Goal: Transaction & Acquisition: Purchase product/service

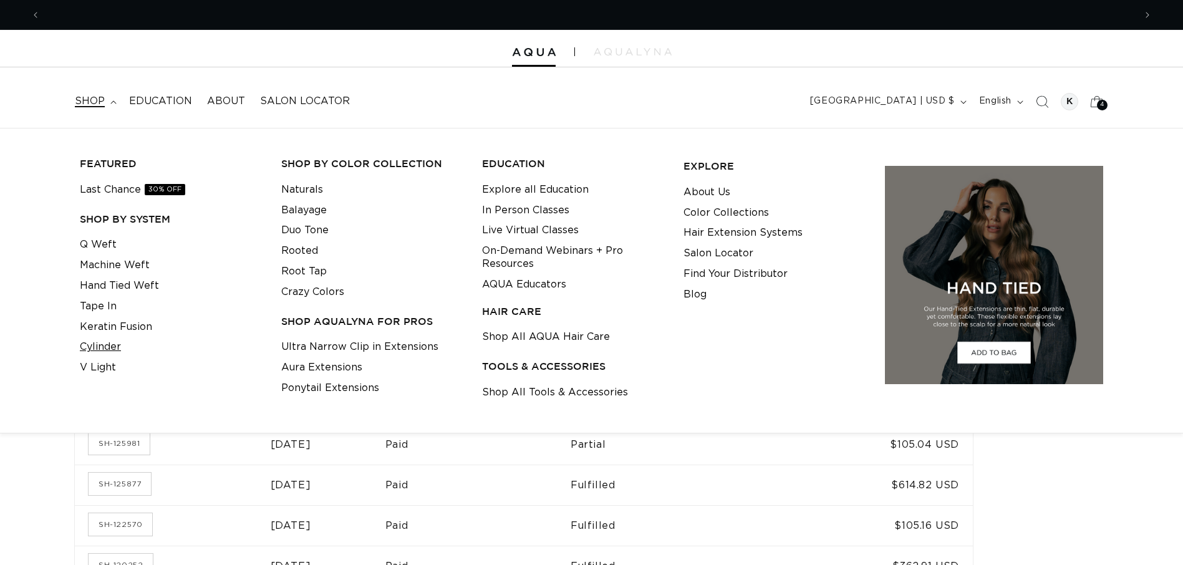
scroll to position [0, 1094]
click at [115, 346] on link "Cylinder" at bounding box center [100, 347] width 41 height 21
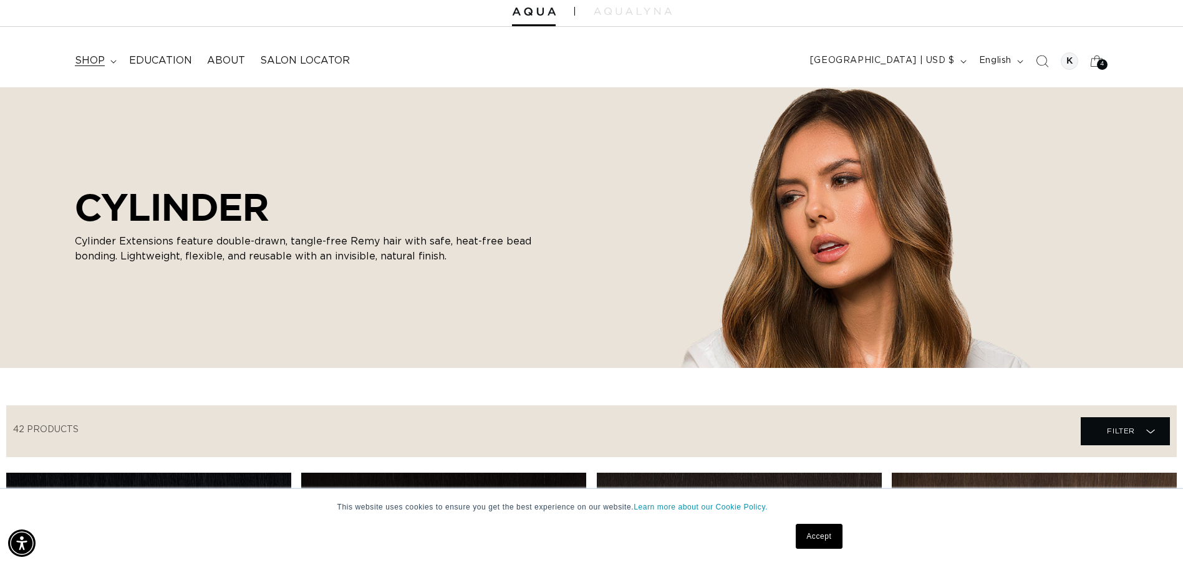
scroll to position [0, 1094]
click at [94, 64] on span "shop" at bounding box center [90, 60] width 30 height 13
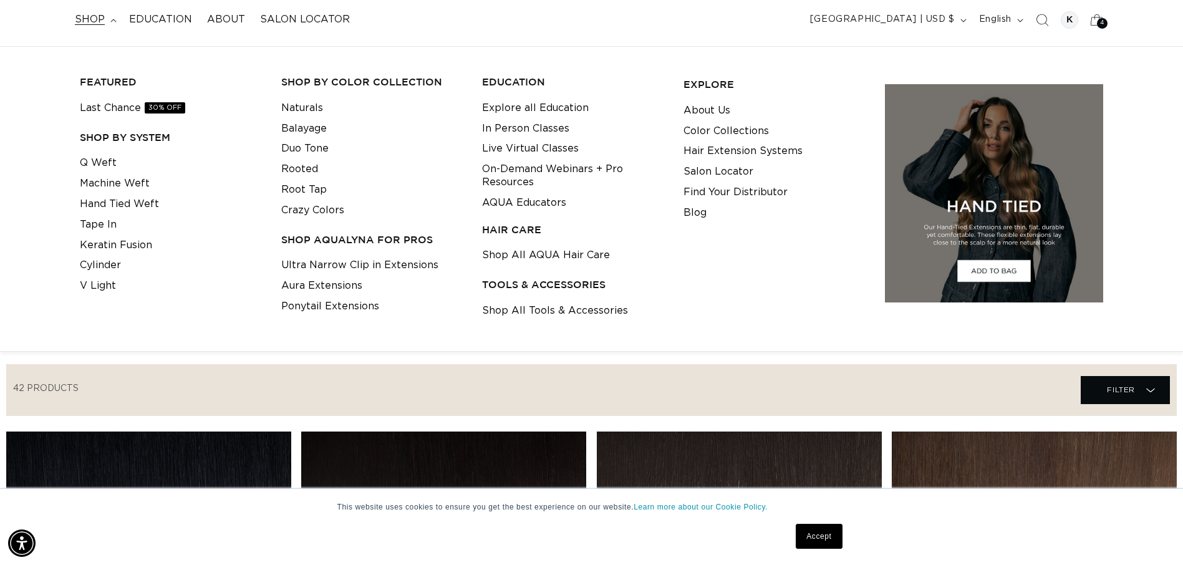
scroll to position [77, 0]
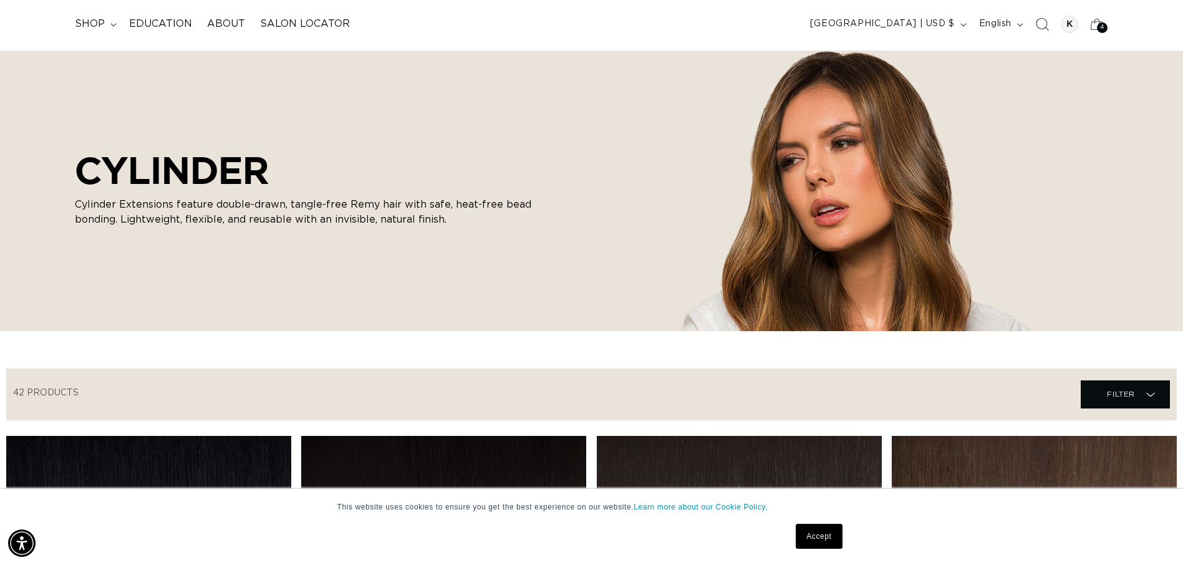
click at [1043, 28] on icon "Search" at bounding box center [1041, 23] width 13 height 13
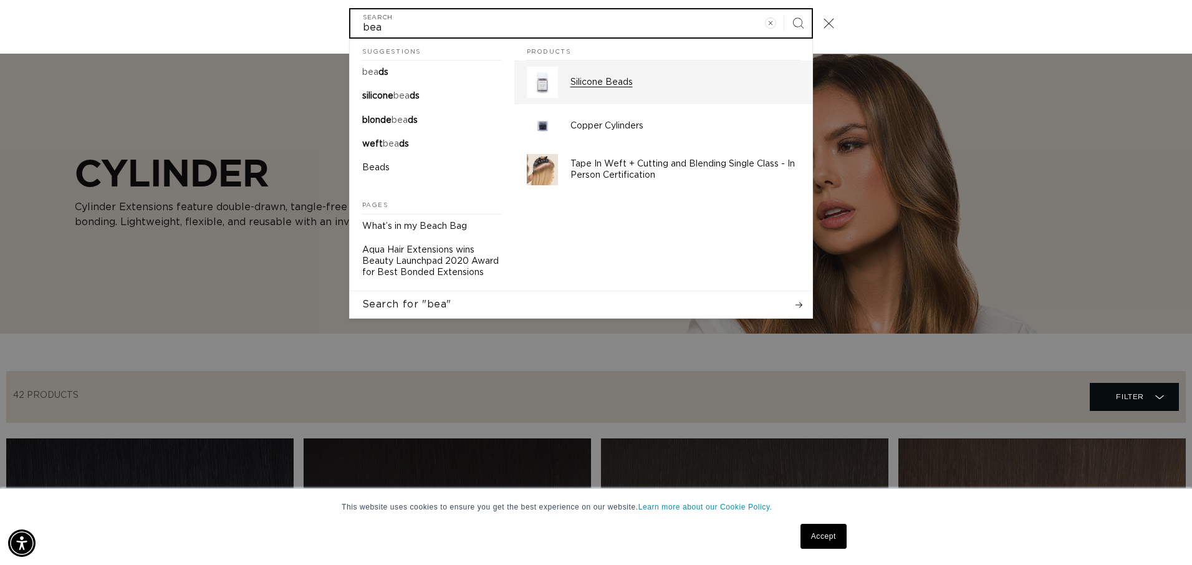
scroll to position [0, 1104]
type input "bea"
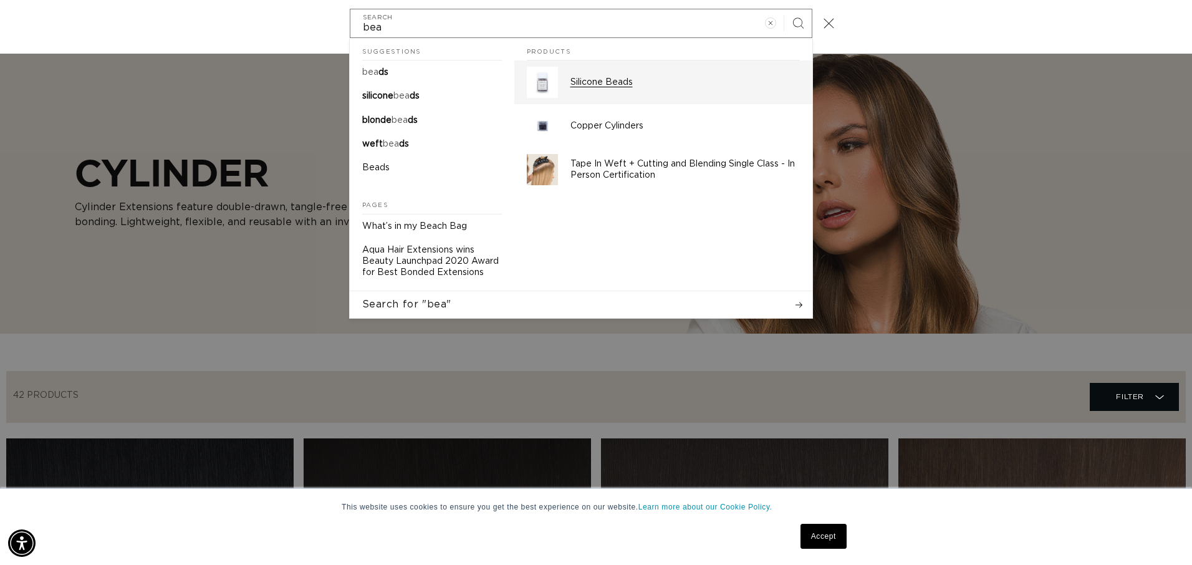
click at [587, 84] on p "Silicone Beads" at bounding box center [685, 82] width 229 height 11
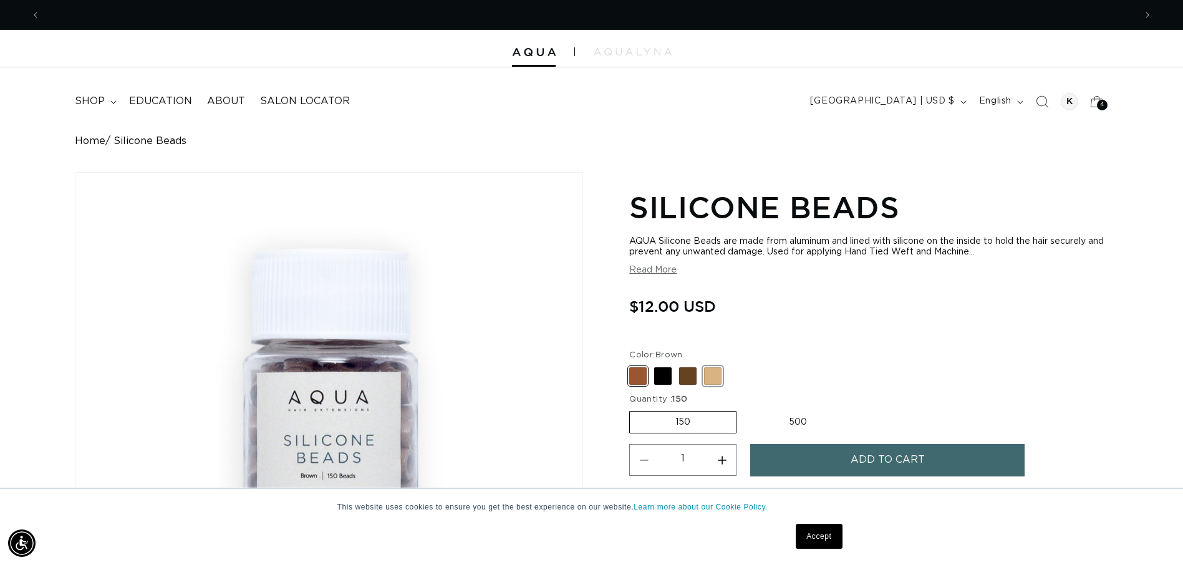
scroll to position [0, 2189]
click at [711, 377] on span at bounding box center [712, 375] width 17 height 17
click at [633, 365] on input "Blonde Variant sold out or unavailable" at bounding box center [632, 365] width 1 height 1
radio input "true"
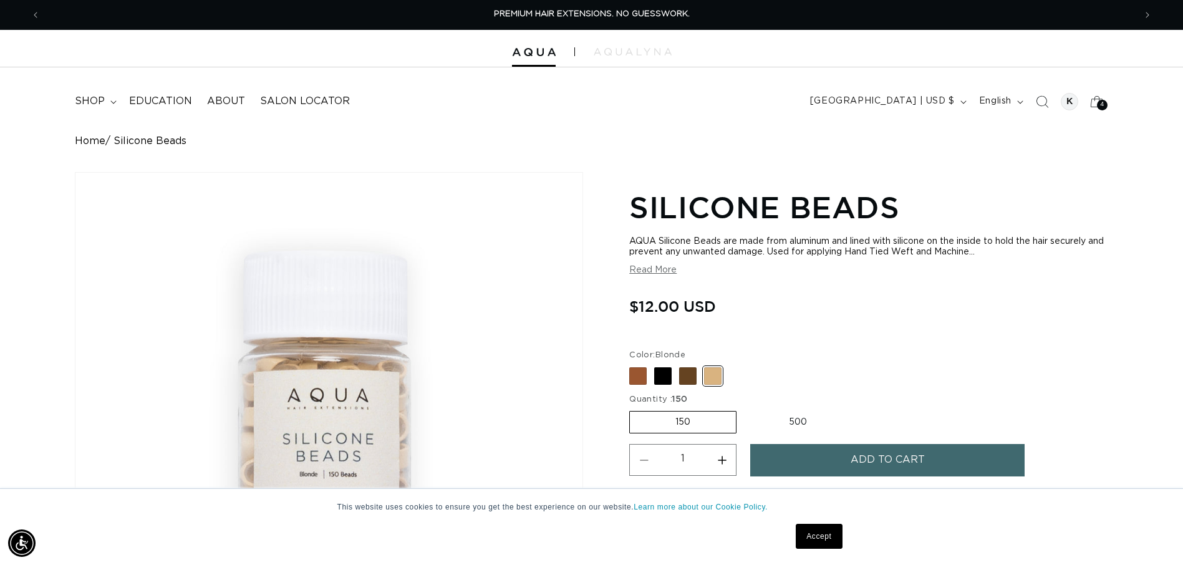
click at [803, 450] on button "Add to cart" at bounding box center [887, 460] width 274 height 32
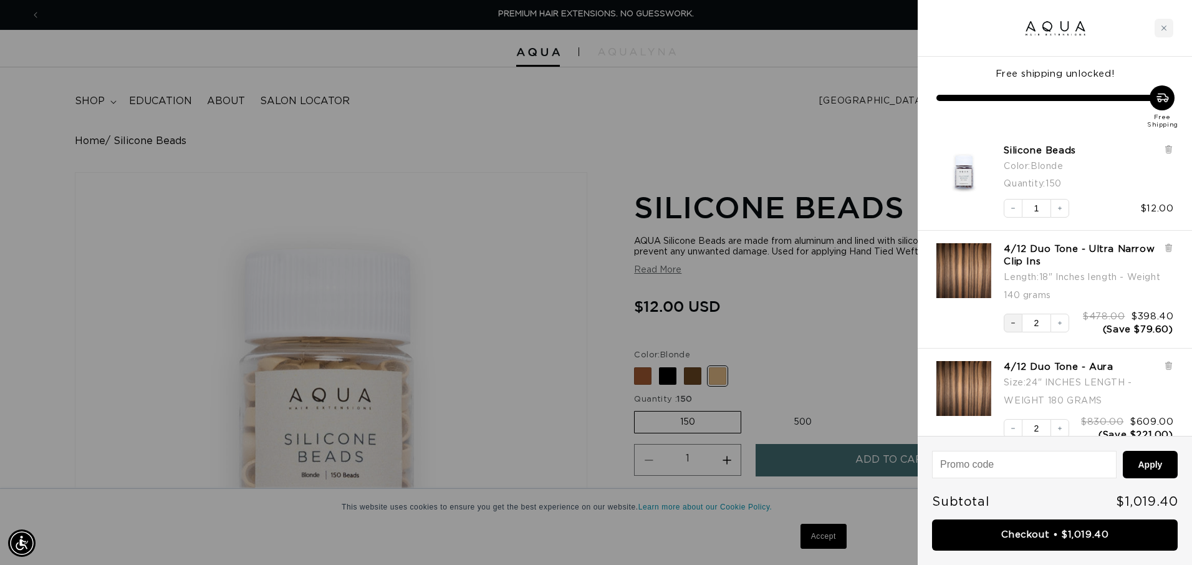
click at [1010, 328] on button "Decrease quantity" at bounding box center [1013, 323] width 19 height 19
click at [1171, 243] on div "4/12 Duo Tone - Ultra Narrow Clip Ins Length : 18" Inches length - Weight 140 g…" at bounding box center [1048, 283] width 249 height 105
click at [1169, 248] on icon at bounding box center [1168, 248] width 5 height 6
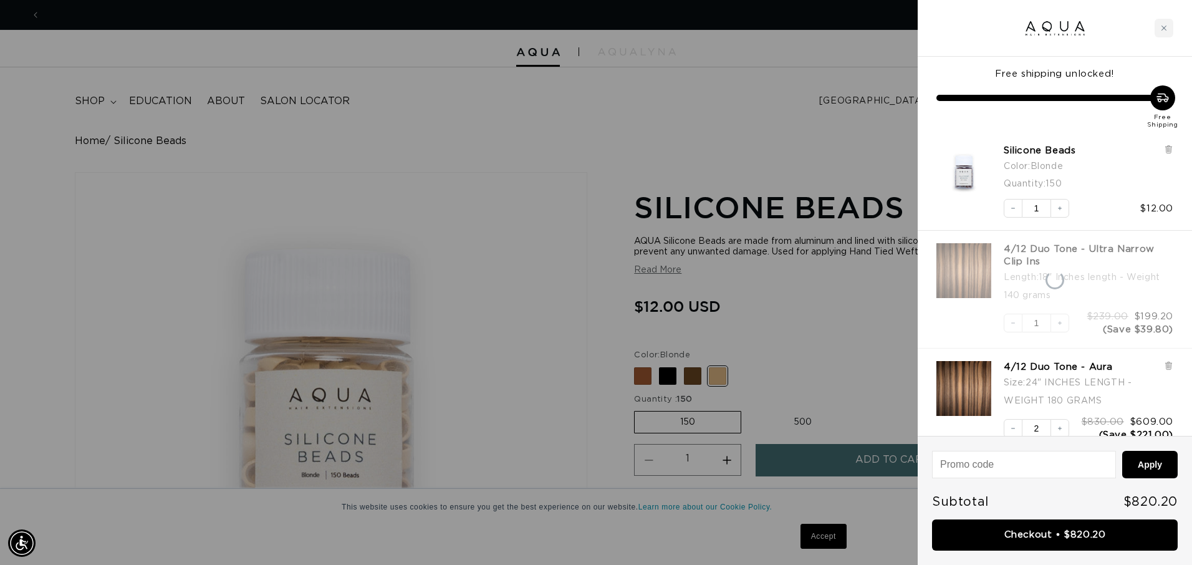
scroll to position [0, 0]
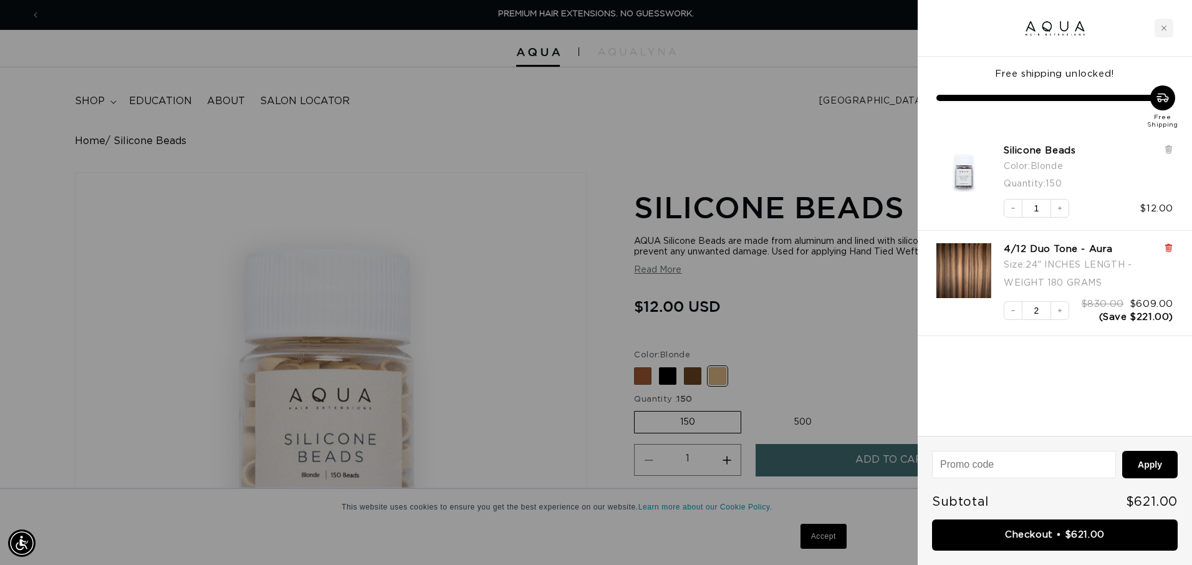
click at [1170, 245] on icon at bounding box center [1168, 245] width 6 height 0
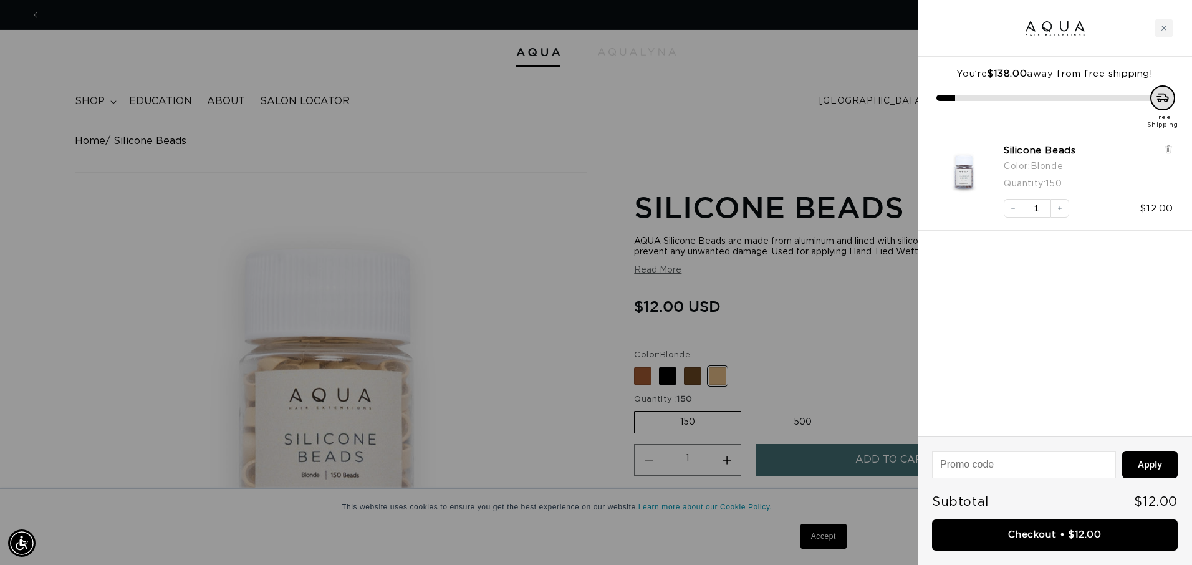
scroll to position [0, 1104]
click at [752, 152] on div at bounding box center [596, 282] width 1192 height 565
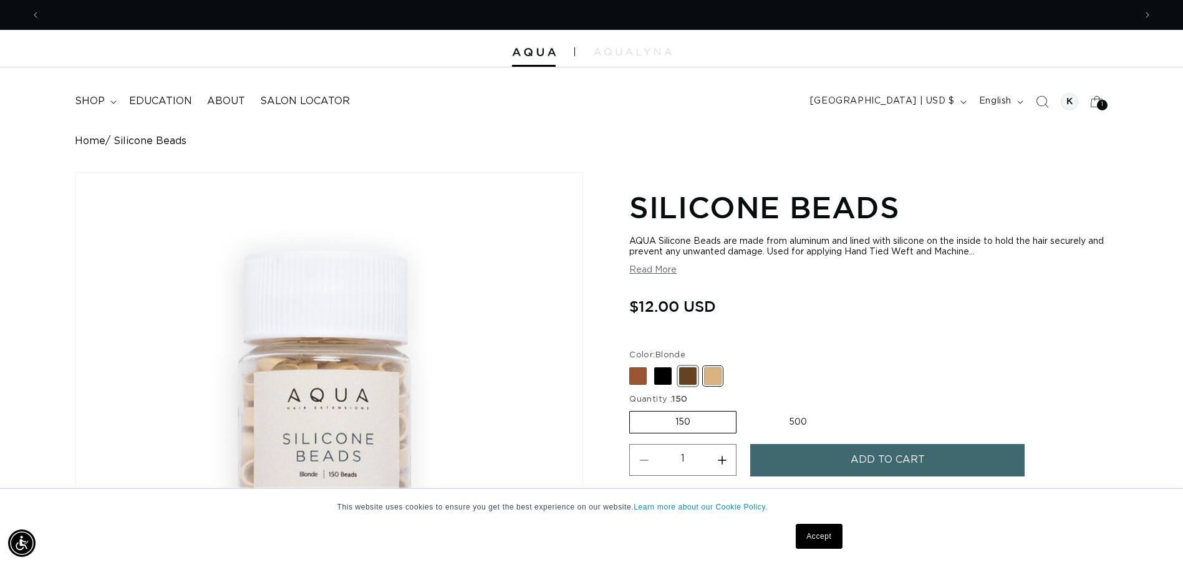
scroll to position [0, 0]
click at [690, 377] on span at bounding box center [687, 375] width 17 height 17
click at [633, 365] on input "Dark Brown Variant sold out or unavailable" at bounding box center [632, 365] width 1 height 1
radio input "true"
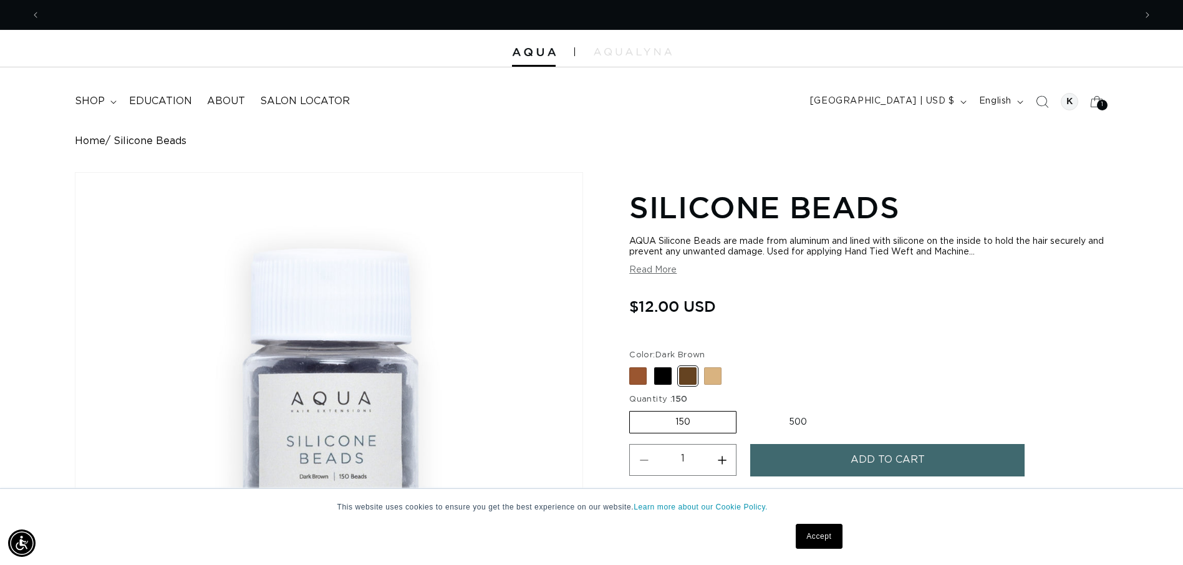
scroll to position [0, 1094]
click at [640, 382] on span at bounding box center [637, 375] width 17 height 17
click at [633, 365] on input "Brown Variant sold out or unavailable" at bounding box center [632, 365] width 1 height 1
radio input "true"
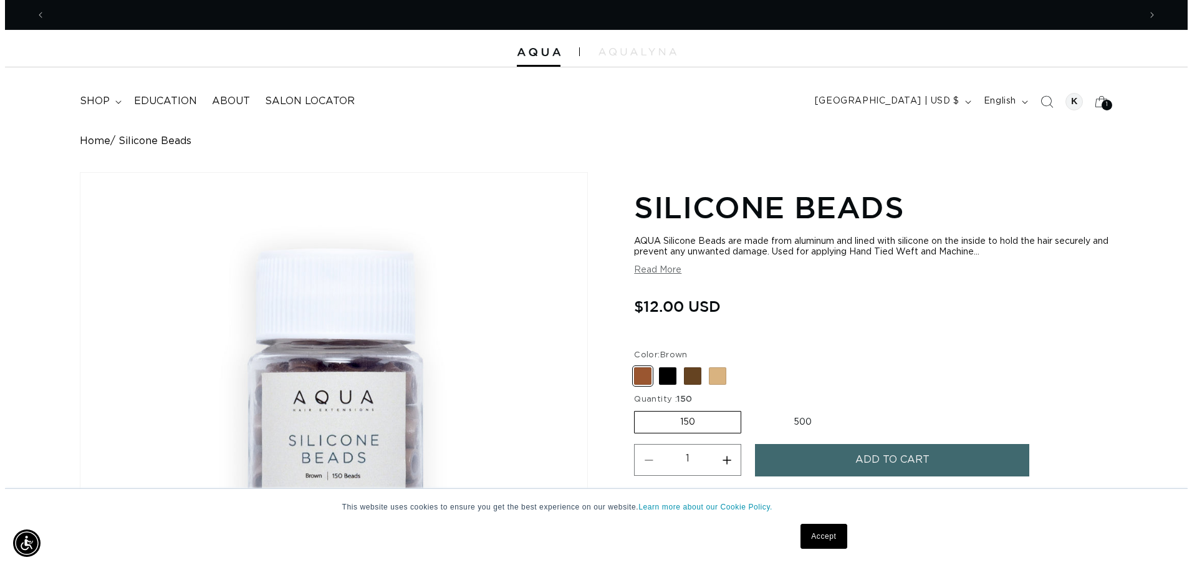
scroll to position [0, 2189]
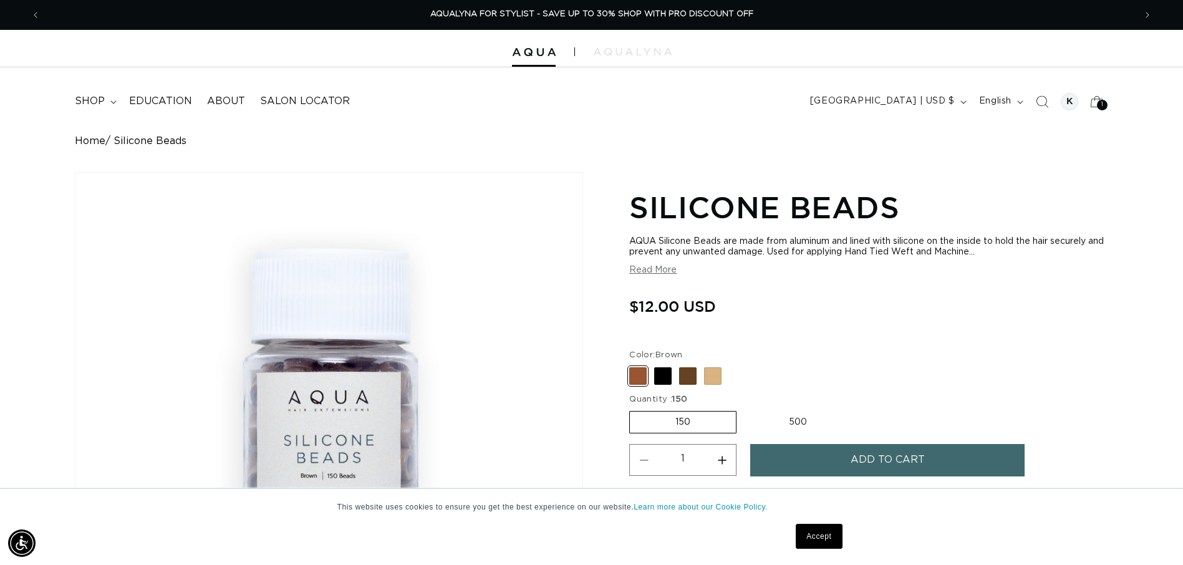
click at [827, 465] on button "Add to cart" at bounding box center [887, 460] width 274 height 32
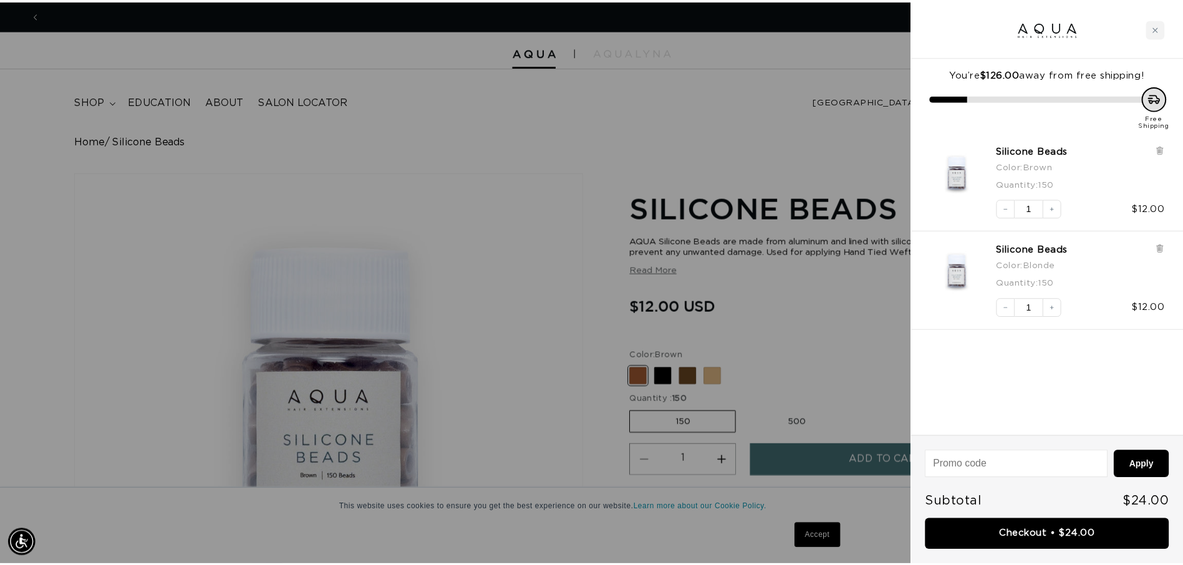
scroll to position [0, 1104]
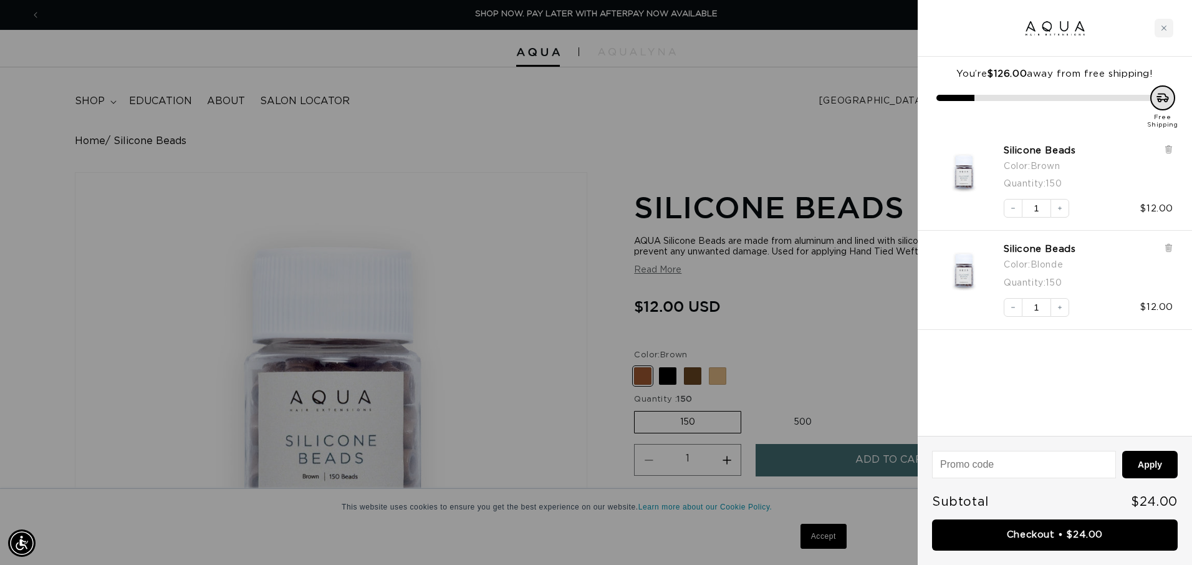
drag, startPoint x: 827, startPoint y: 141, endPoint x: 821, endPoint y: 143, distance: 6.7
click at [822, 143] on div at bounding box center [596, 282] width 1192 height 565
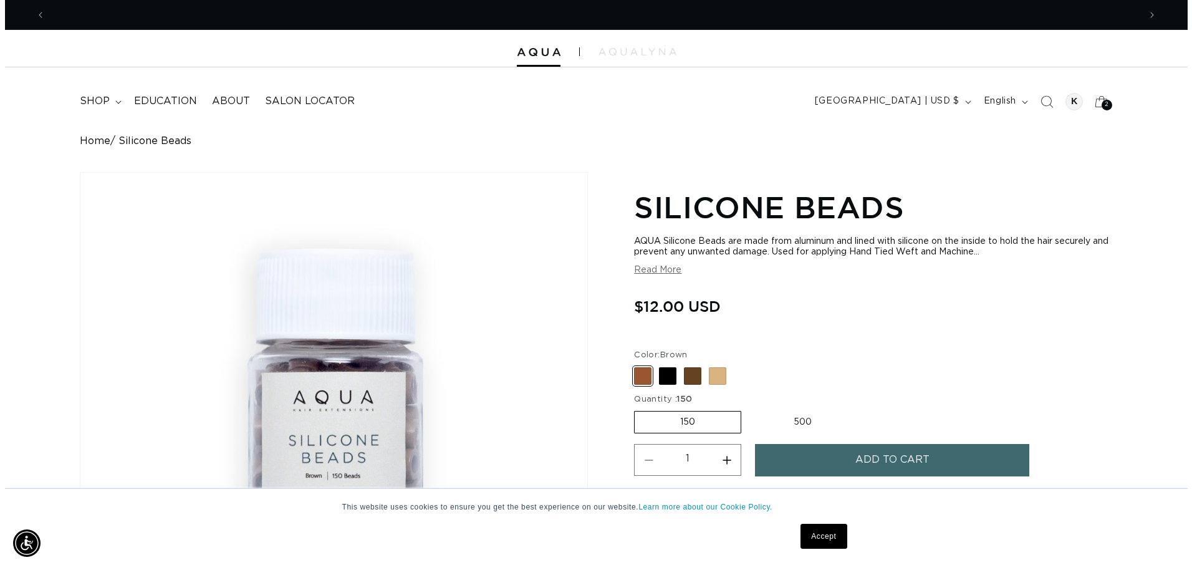
scroll to position [0, 0]
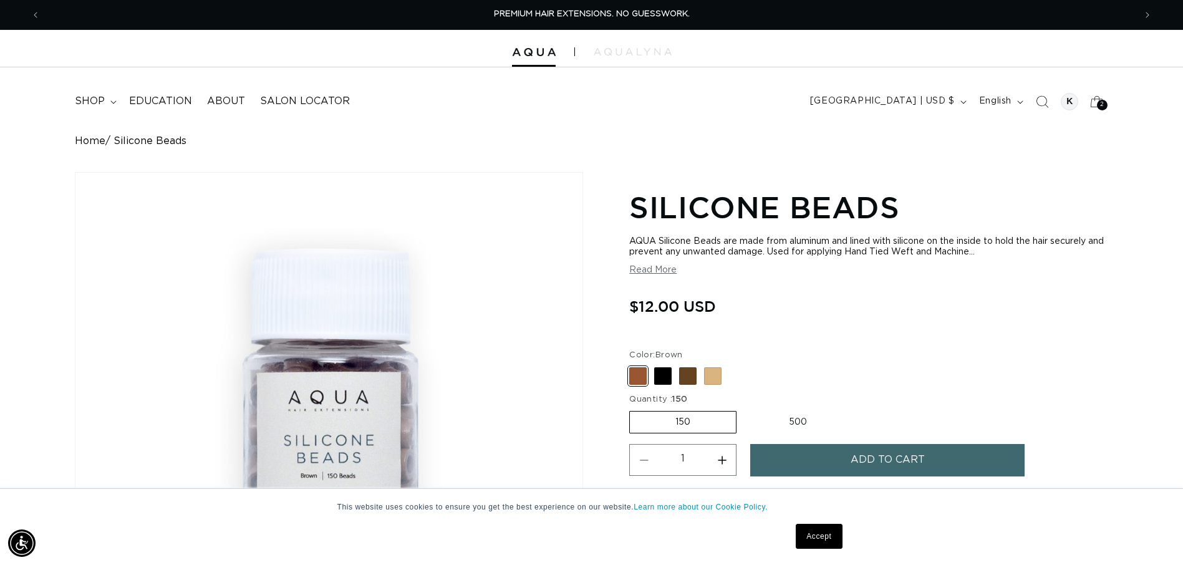
click at [1041, 100] on icon "Search" at bounding box center [1042, 101] width 12 height 12
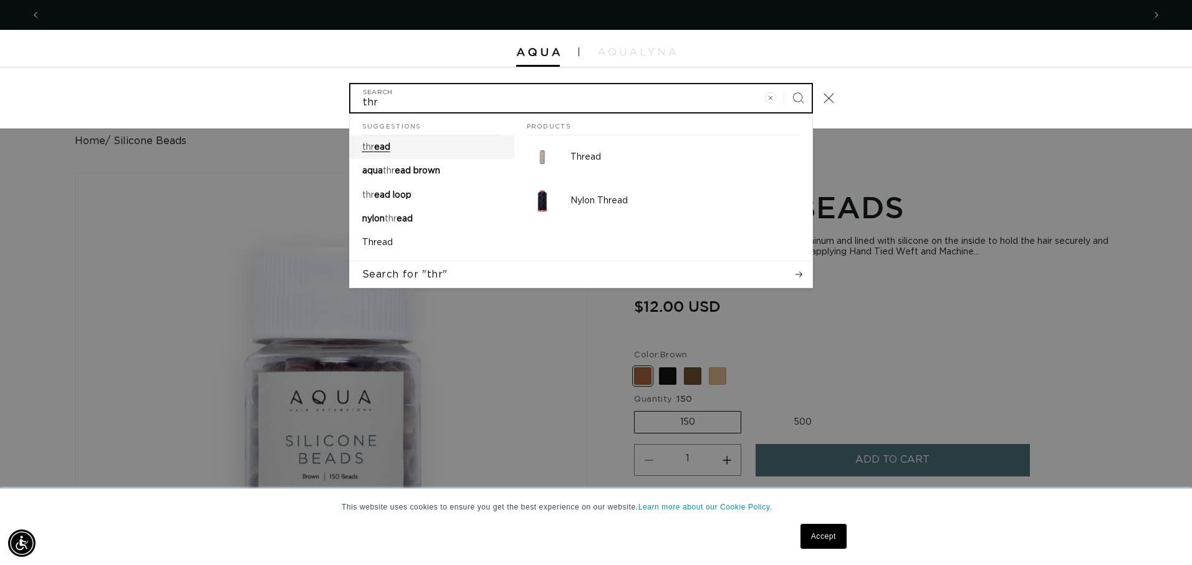
scroll to position [0, 2207]
type input "thr"
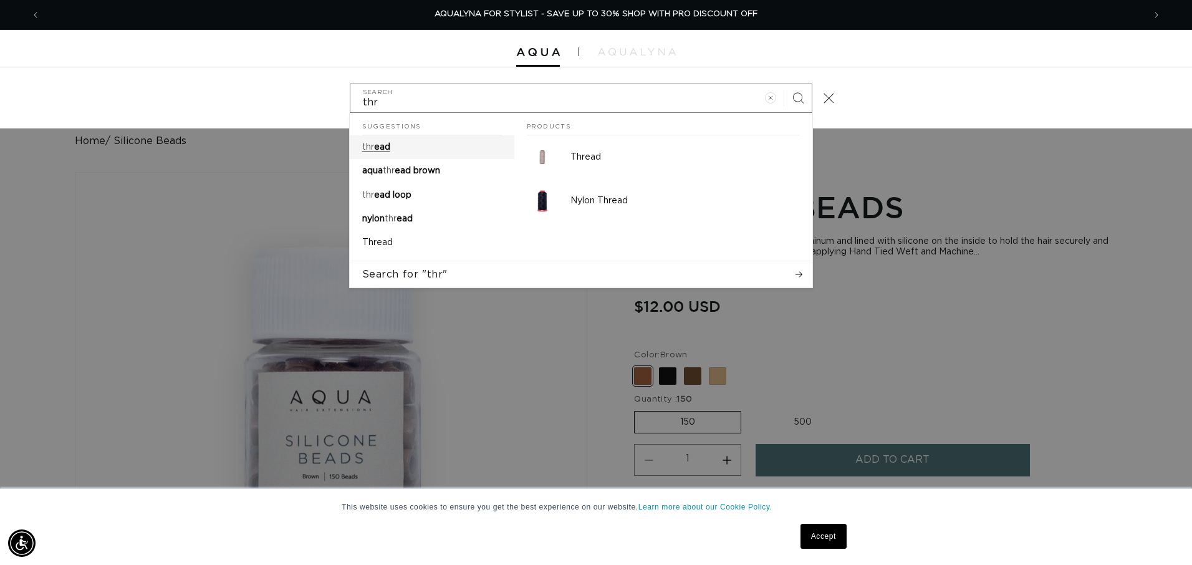
click at [374, 147] on span "ead" at bounding box center [382, 147] width 16 height 9
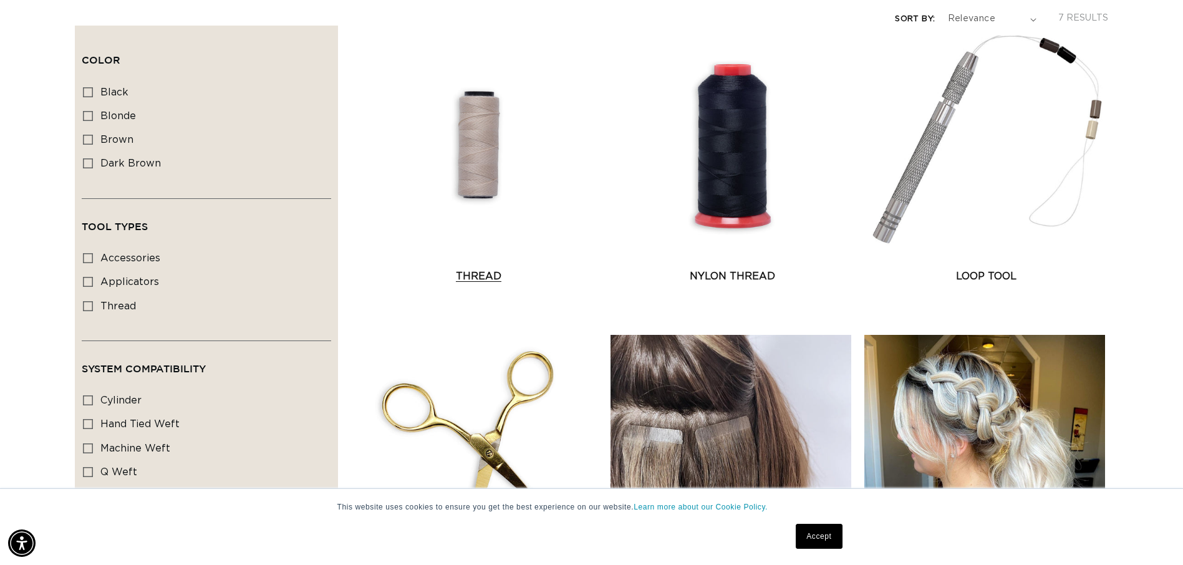
scroll to position [0, 1094]
click at [465, 269] on link "Thread" at bounding box center [479, 276] width 244 height 15
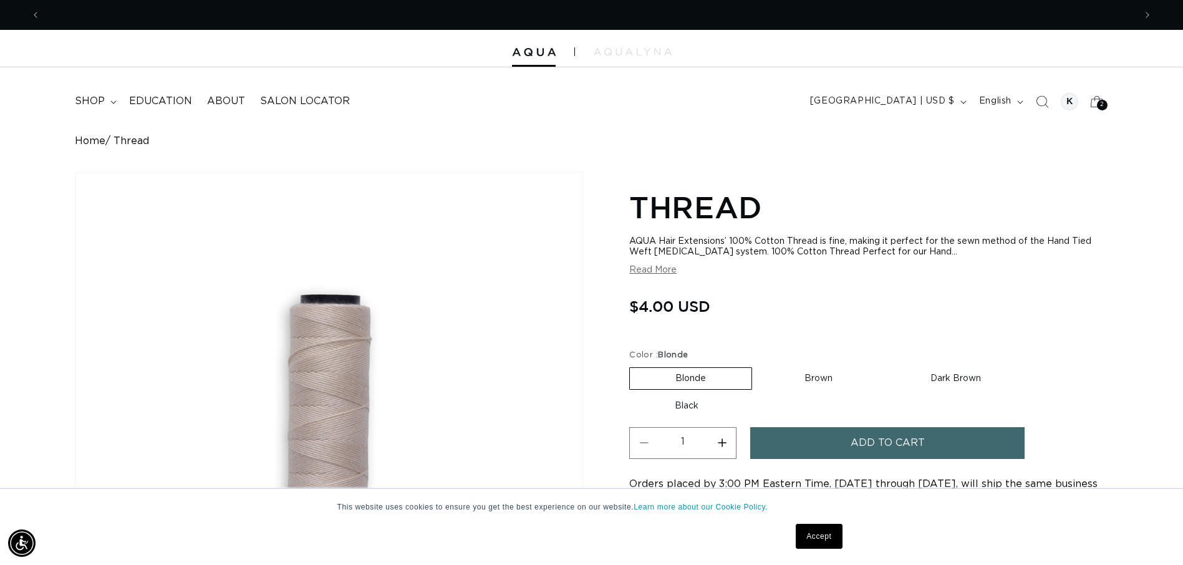
scroll to position [0, 1094]
click at [721, 440] on button "Increase quantity for Thread" at bounding box center [722, 443] width 28 height 32
type input "2"
click at [787, 440] on button "Add to cart" at bounding box center [887, 443] width 274 height 32
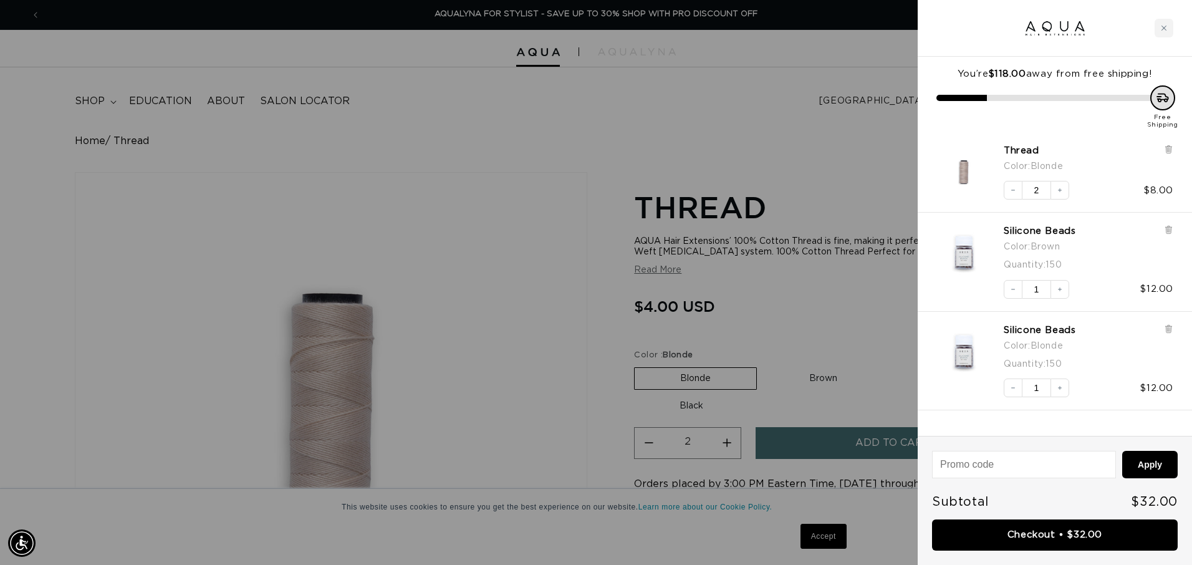
click at [861, 185] on div at bounding box center [596, 282] width 1192 height 565
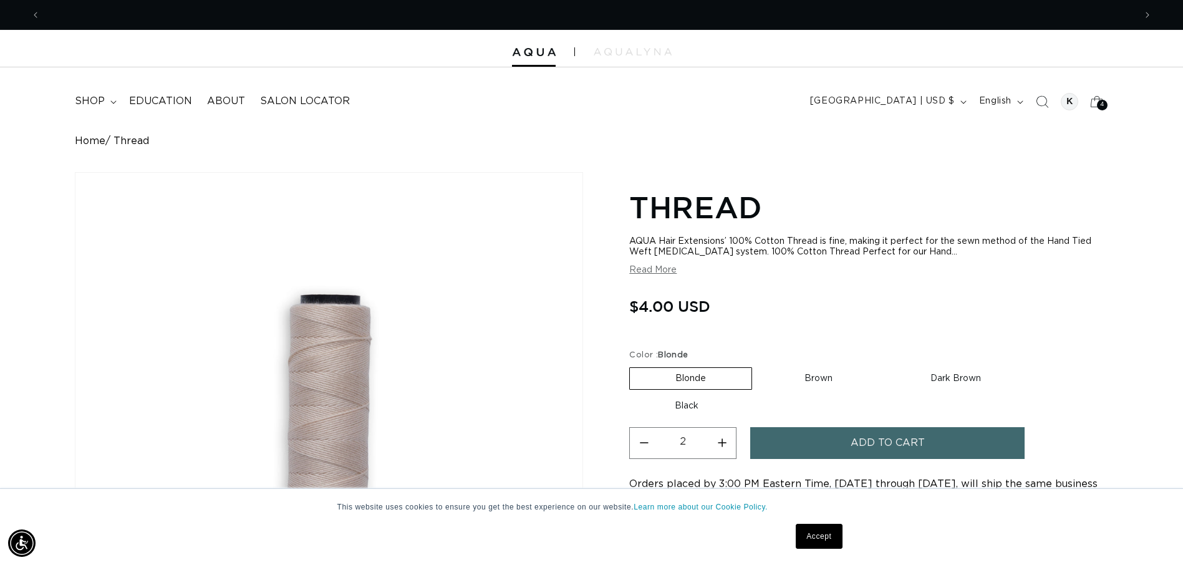
scroll to position [0, 0]
click at [814, 380] on label "Brown Variant sold out or unavailable" at bounding box center [818, 378] width 119 height 21
click at [759, 365] on input "Brown Variant sold out or unavailable" at bounding box center [758, 365] width 1 height 1
radio input "true"
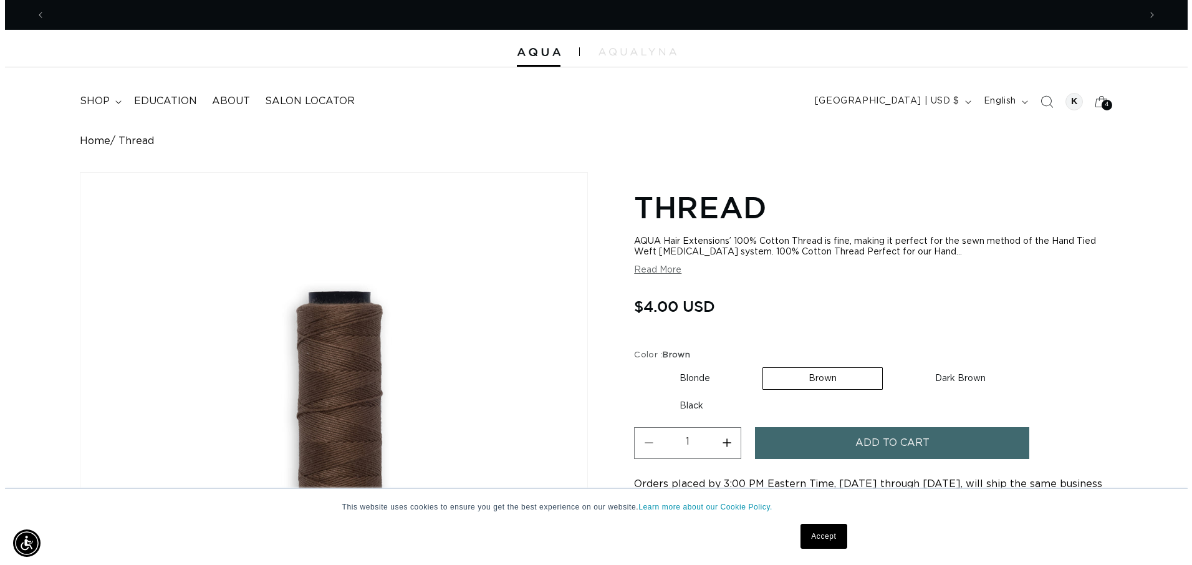
scroll to position [0, 1094]
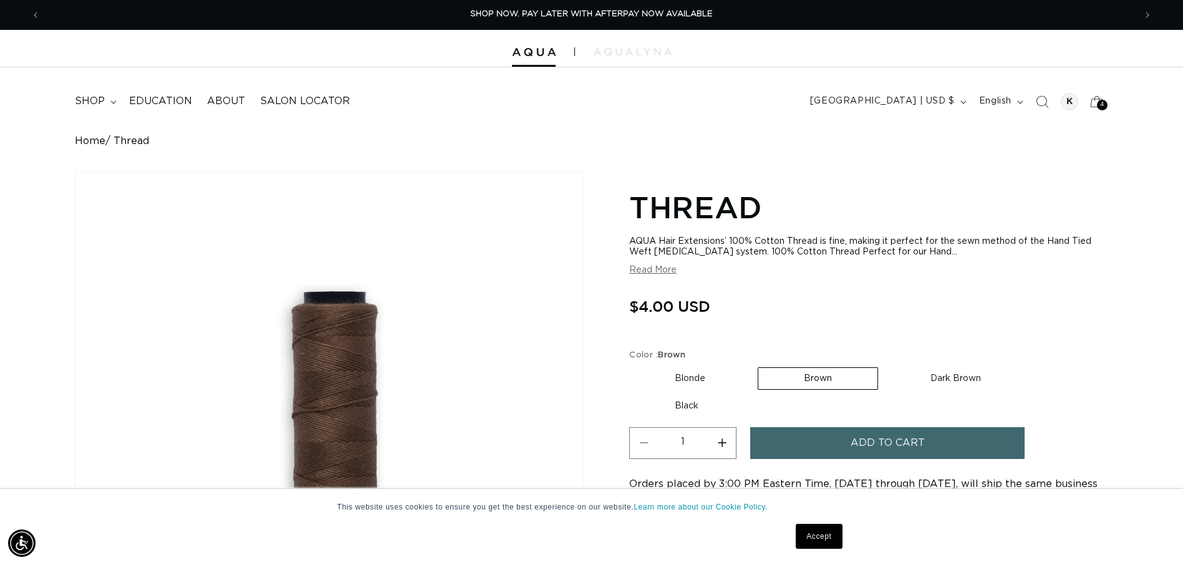
click at [721, 443] on button "Increase quantity for Thread" at bounding box center [722, 443] width 28 height 32
type input "2"
click at [796, 448] on button "Add to cart" at bounding box center [887, 443] width 274 height 32
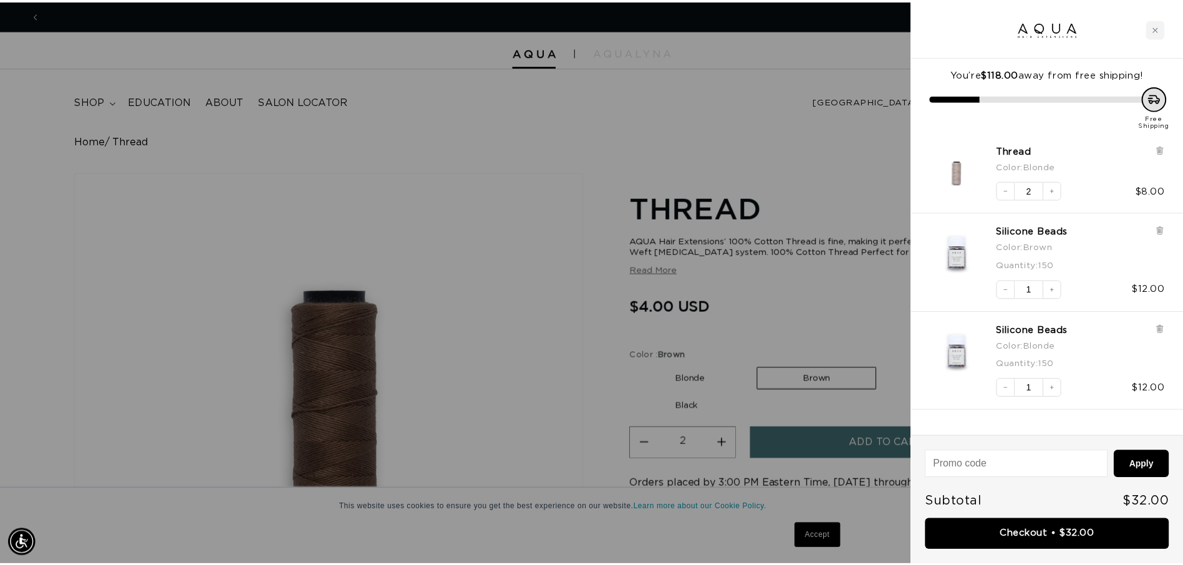
scroll to position [0, 2207]
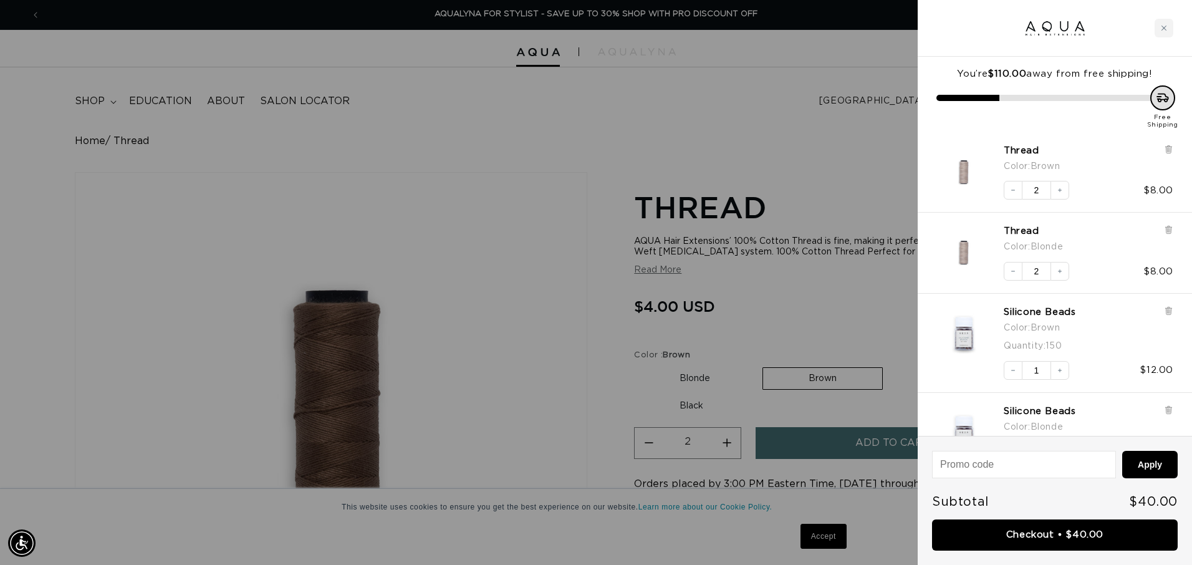
click at [862, 276] on div at bounding box center [596, 282] width 1192 height 565
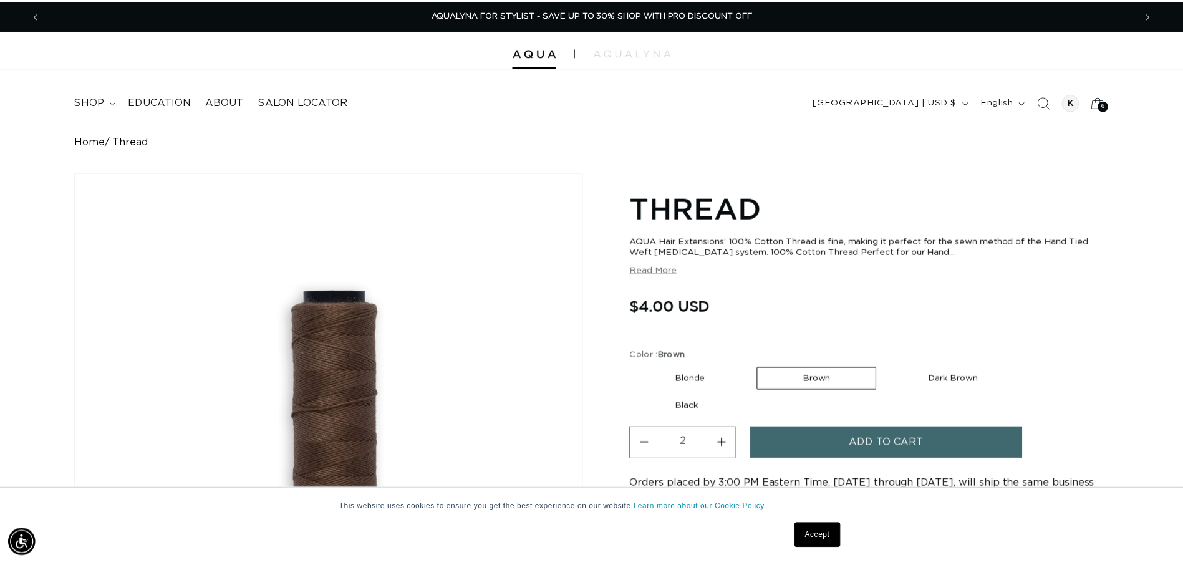
scroll to position [0, 2189]
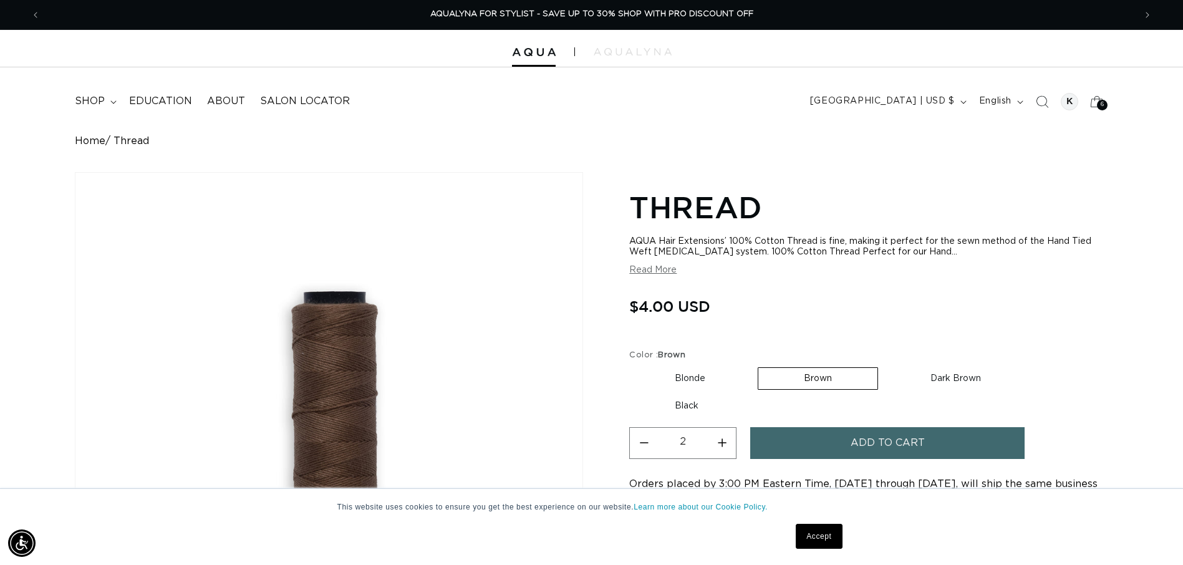
click at [942, 377] on label "Dark Brown Variant sold out or unavailable" at bounding box center [956, 378] width 142 height 21
click at [885, 365] on input "Dark Brown Variant sold out or unavailable" at bounding box center [884, 365] width 1 height 1
radio input "true"
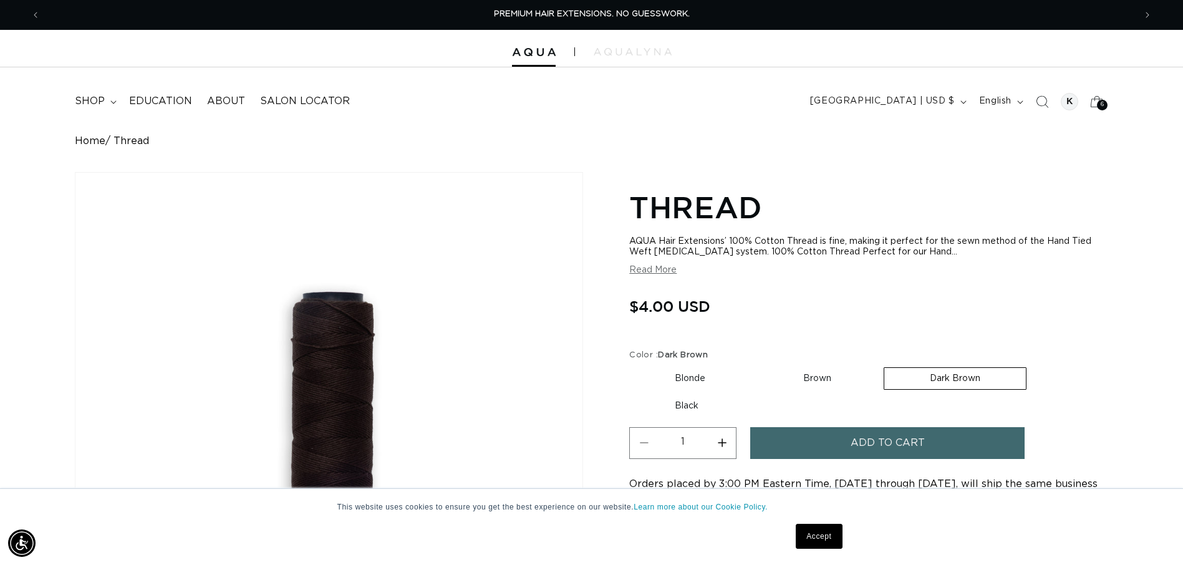
click at [721, 439] on button "Increase quantity for Thread" at bounding box center [722, 443] width 28 height 32
type input "2"
click at [759, 446] on button "Add to cart" at bounding box center [887, 443] width 274 height 32
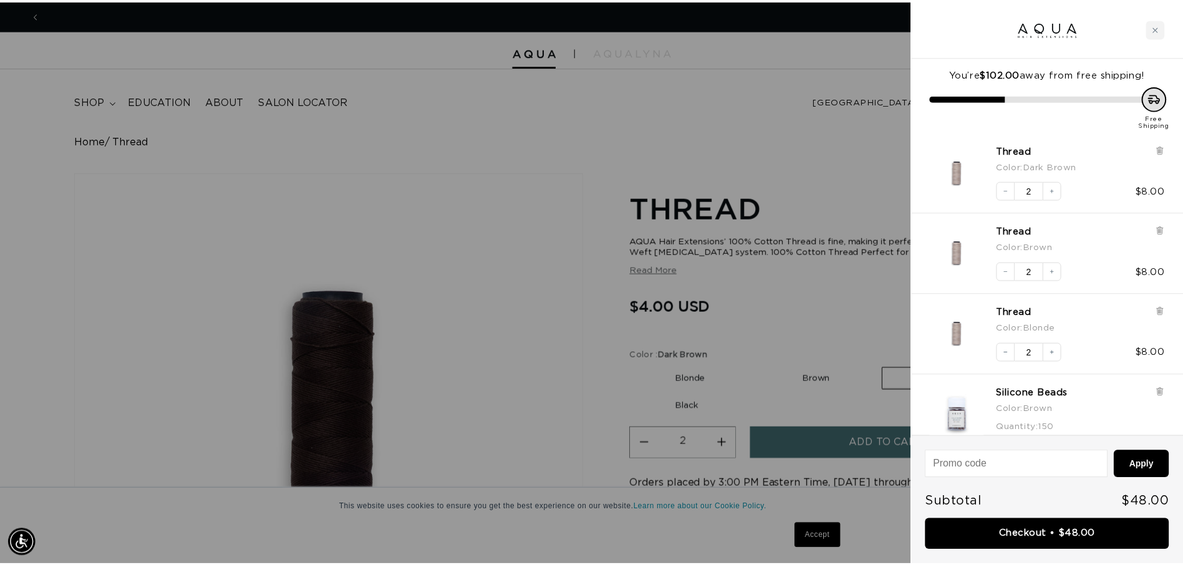
scroll to position [0, 2207]
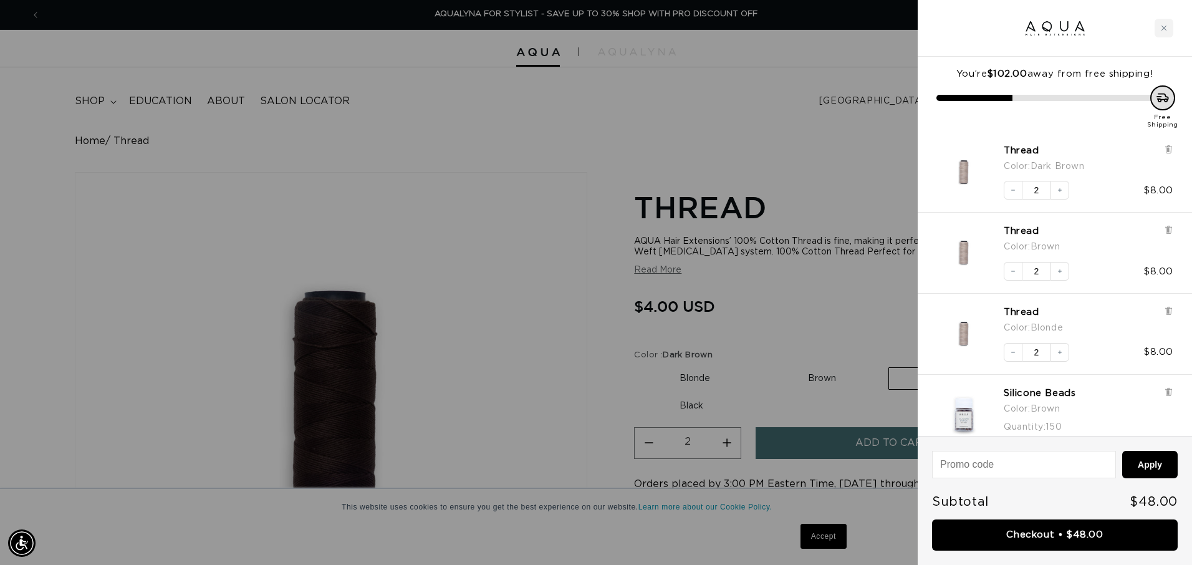
click at [794, 304] on div at bounding box center [596, 282] width 1192 height 565
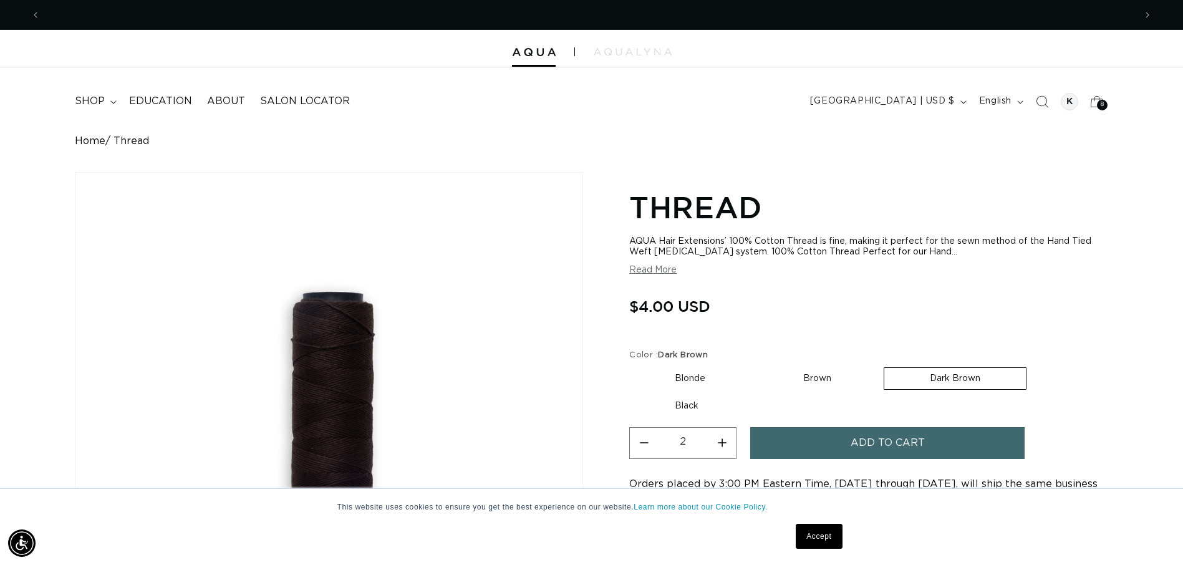
scroll to position [0, 0]
click at [698, 402] on label "Black Variant sold out or unavailable" at bounding box center [686, 405] width 115 height 21
click at [1033, 365] on input "Black Variant sold out or unavailable" at bounding box center [1033, 365] width 1 height 1
radio input "true"
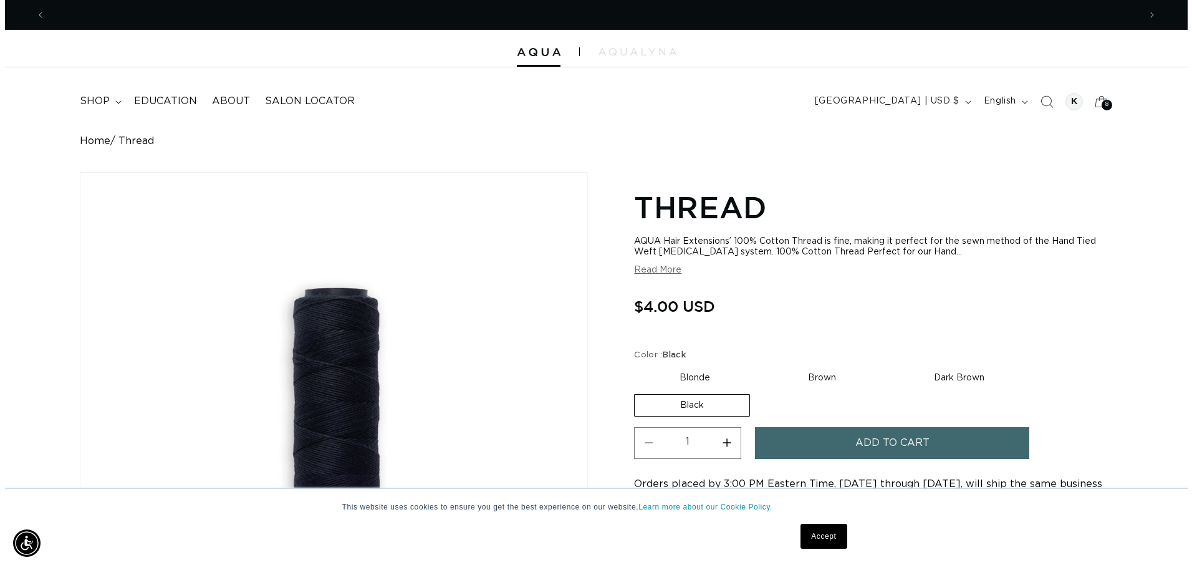
scroll to position [0, 1094]
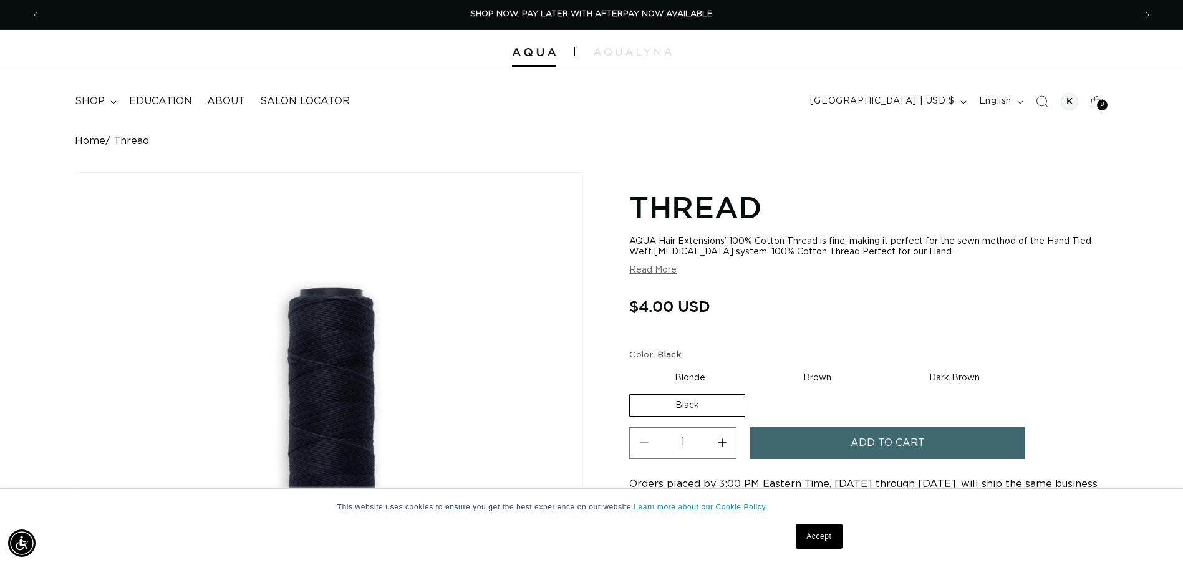
click at [721, 445] on button "Increase quantity for Thread" at bounding box center [722, 443] width 28 height 32
type input "2"
click at [830, 447] on button "Add to cart" at bounding box center [887, 443] width 274 height 32
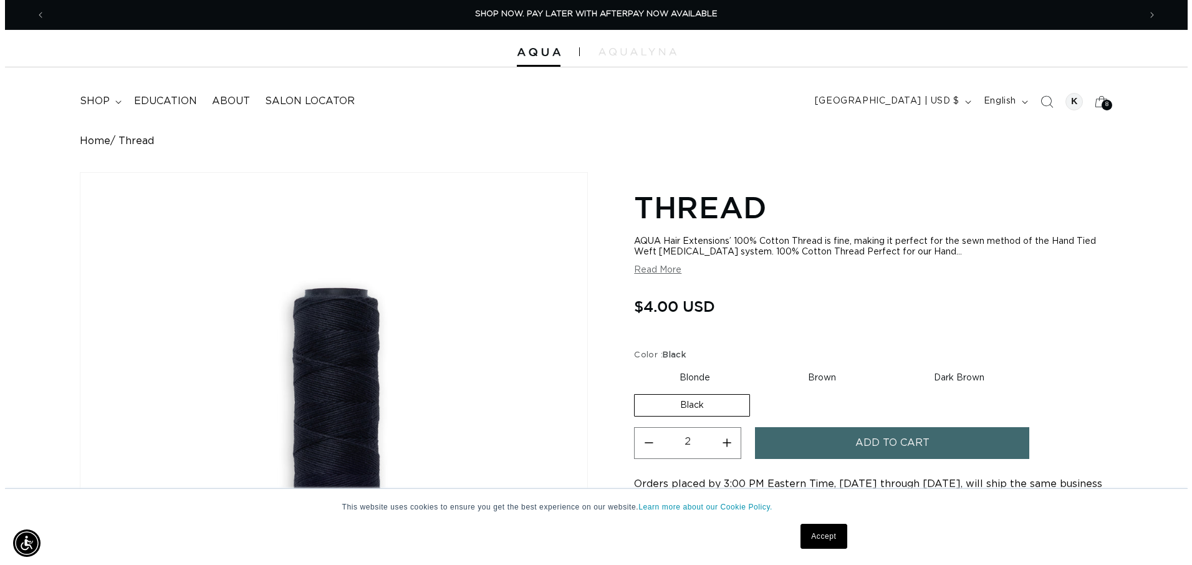
scroll to position [0, 1104]
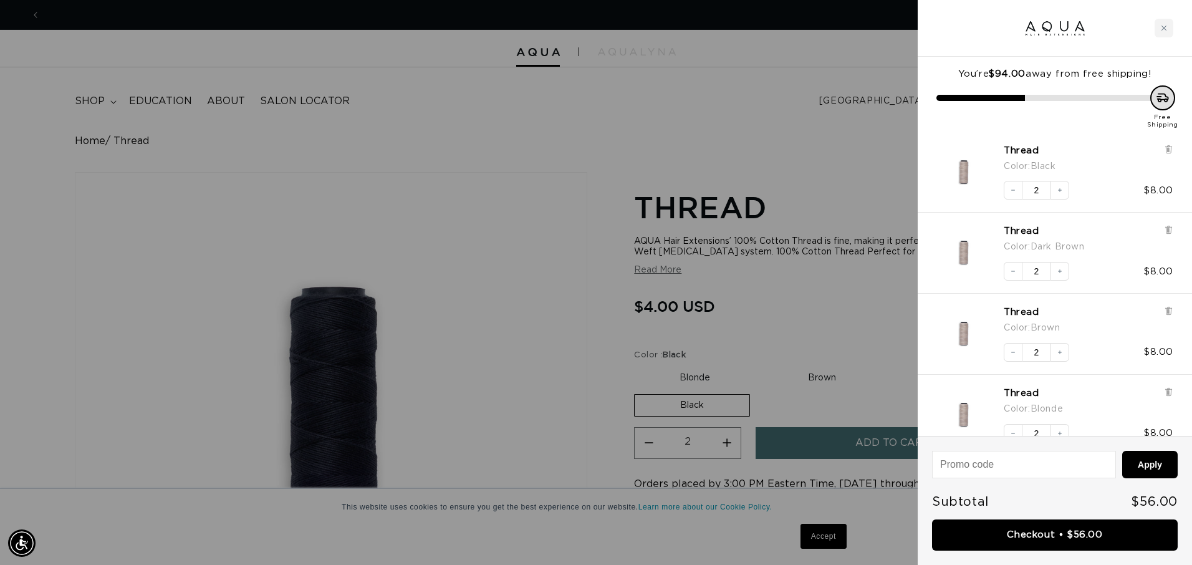
click at [878, 296] on div at bounding box center [596, 282] width 1192 height 565
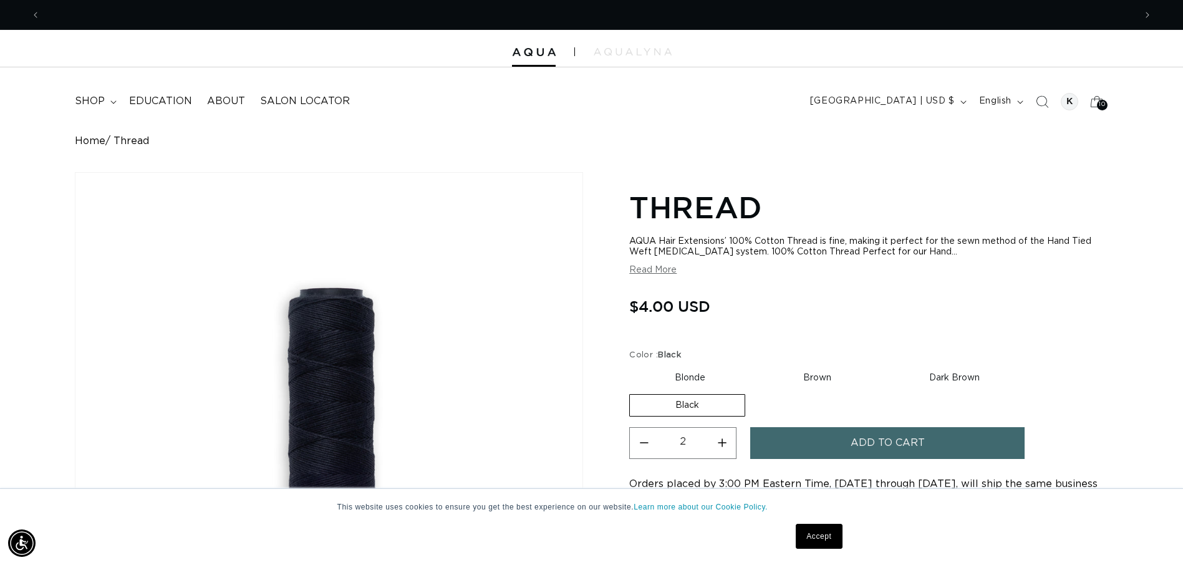
scroll to position [0, 0]
click at [1093, 102] on icon at bounding box center [1096, 101] width 29 height 29
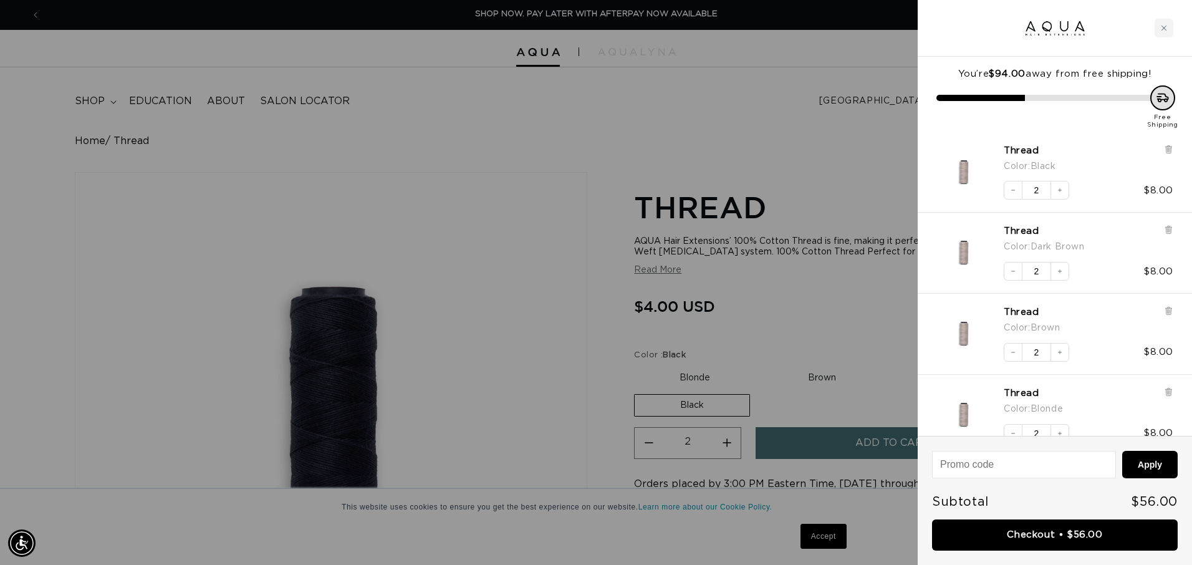
click at [834, 171] on div at bounding box center [596, 282] width 1192 height 565
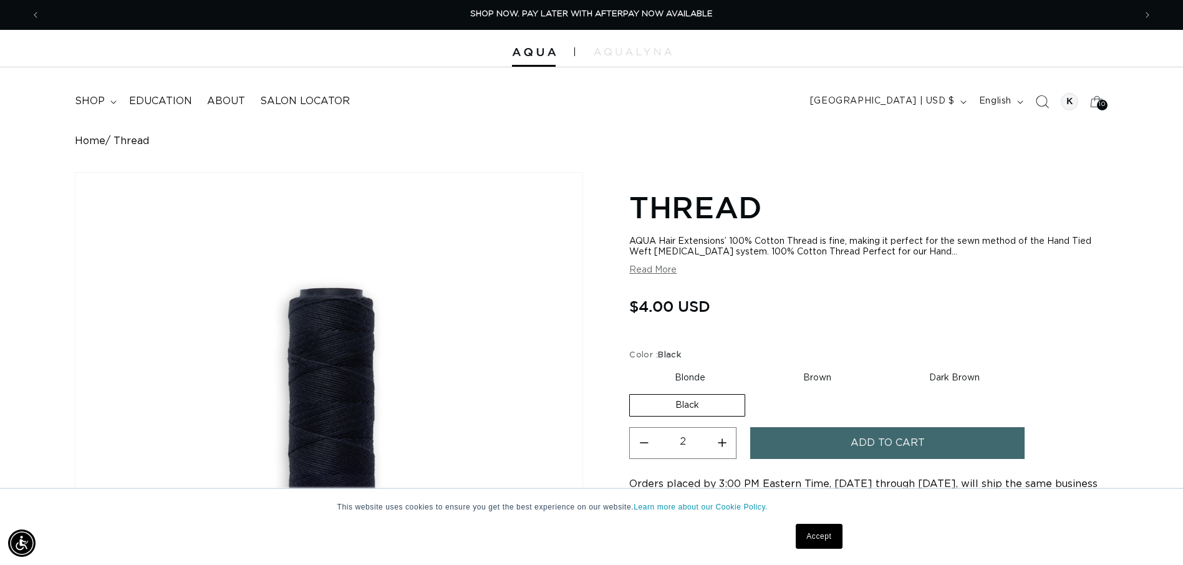
click at [1039, 99] on icon "Search" at bounding box center [1041, 101] width 13 height 13
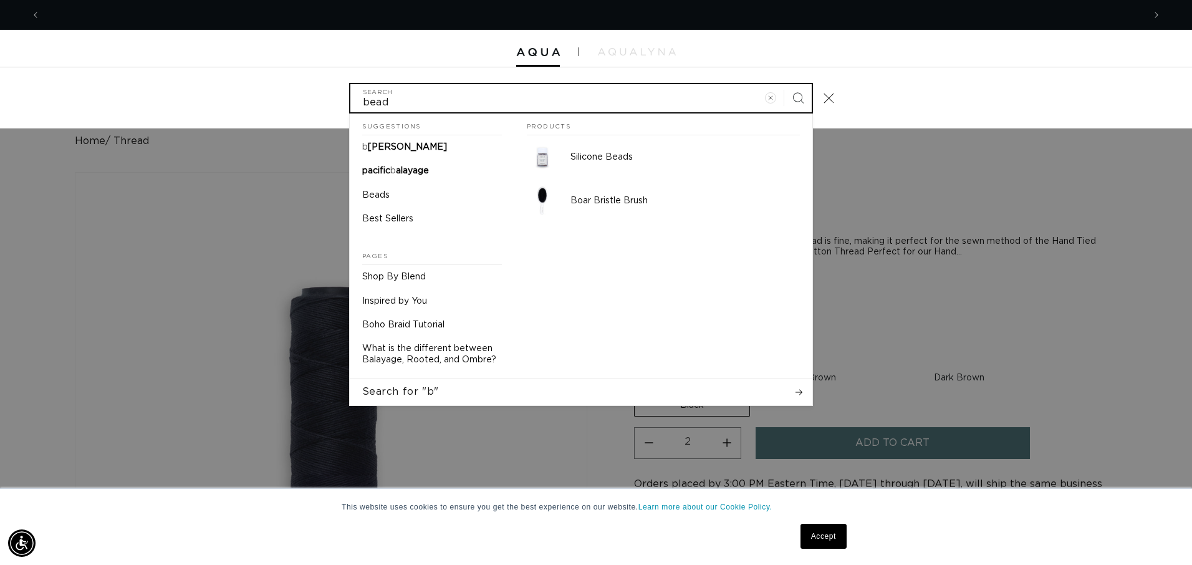
scroll to position [0, 0]
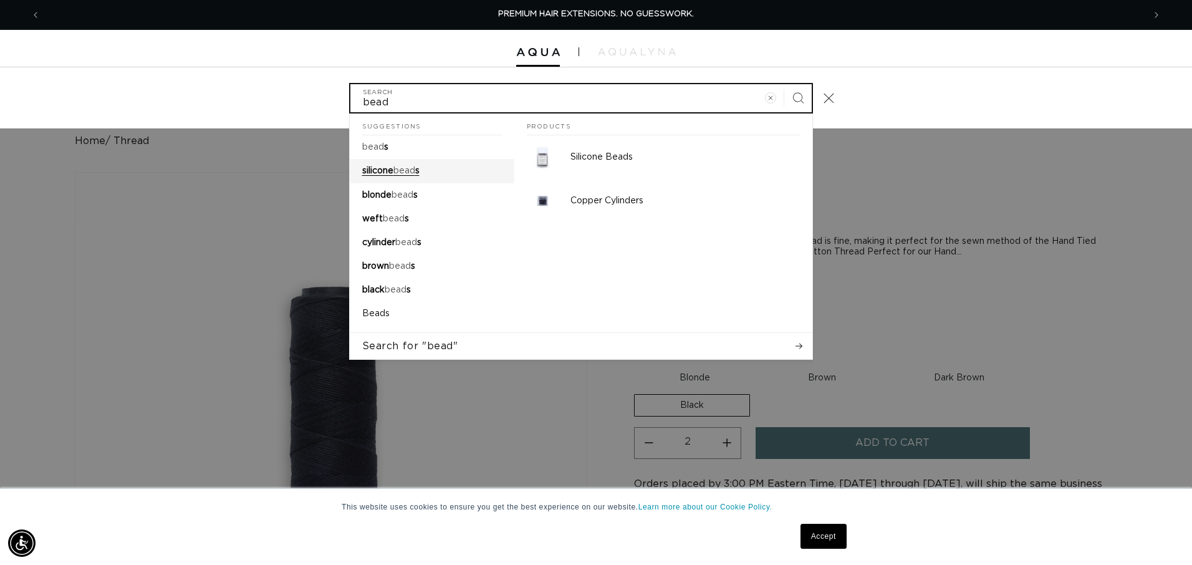
type input "bead"
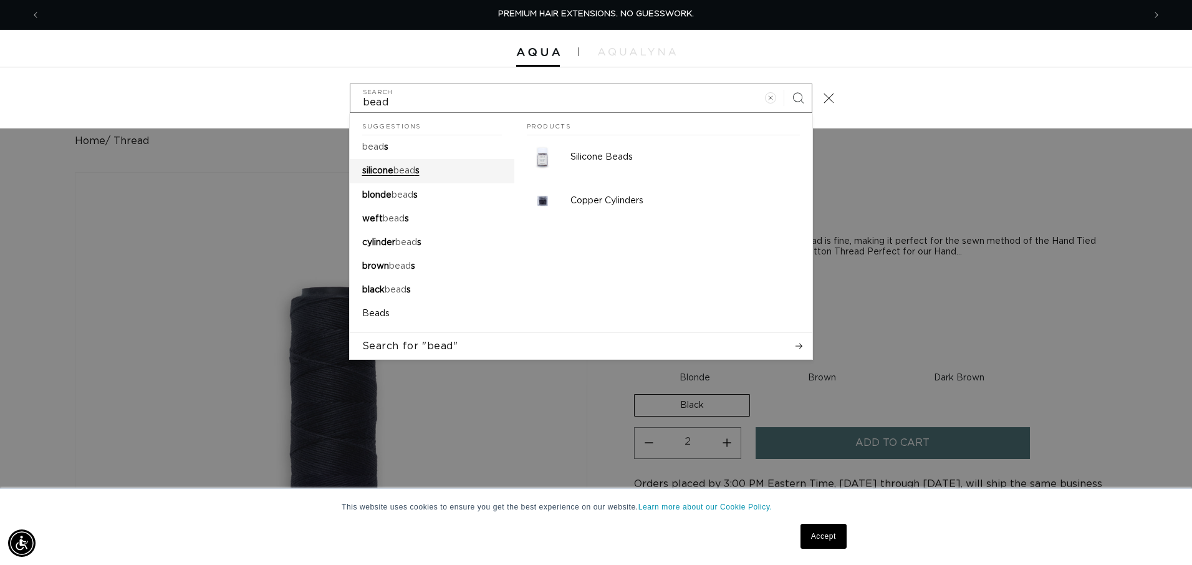
click at [383, 170] on span "silicone" at bounding box center [377, 170] width 31 height 9
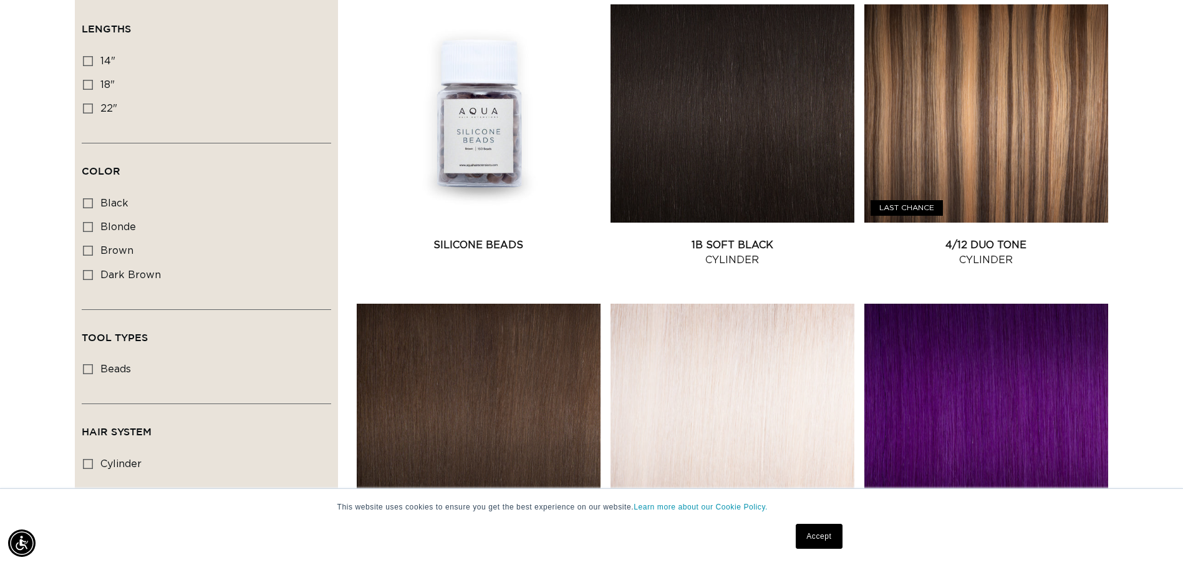
scroll to position [297, 0]
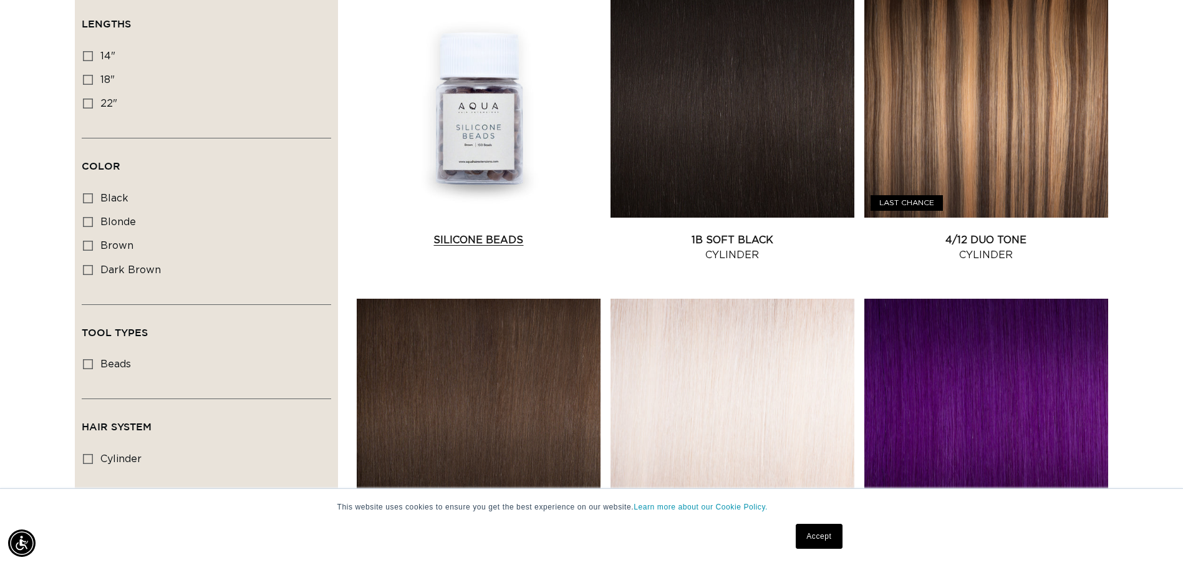
click at [474, 233] on link "Silicone Beads" at bounding box center [479, 240] width 244 height 15
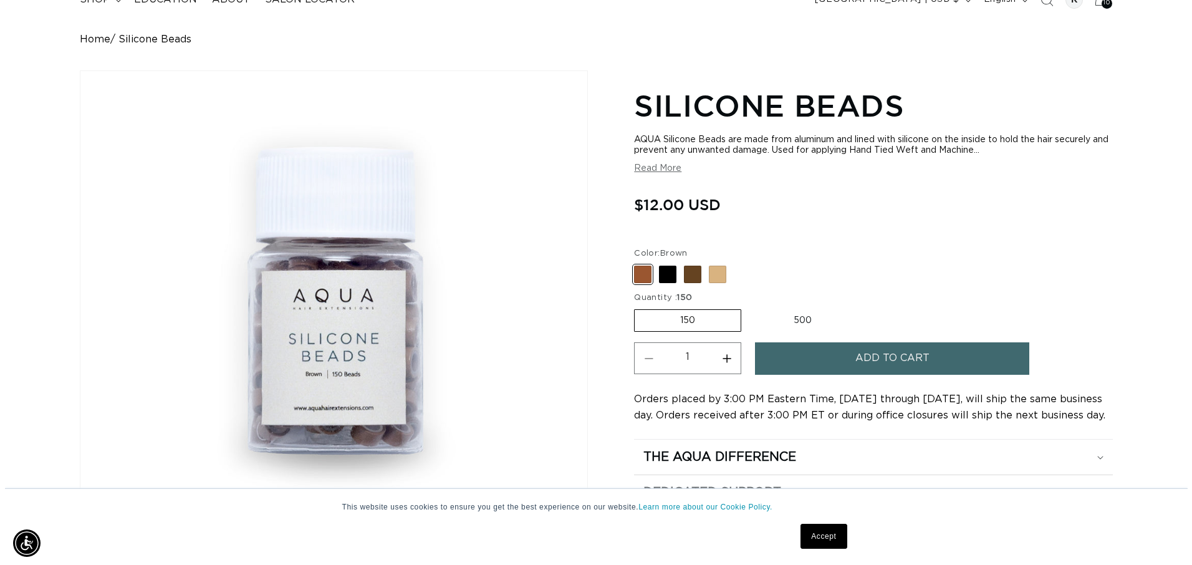
scroll to position [0, 2189]
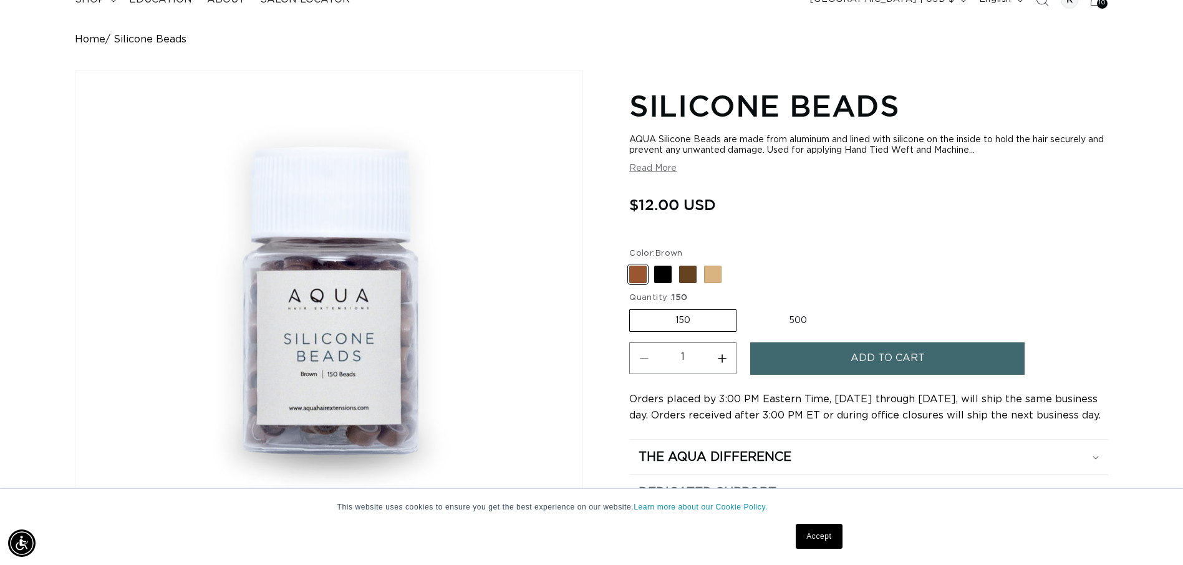
click at [781, 351] on button "Add to cart" at bounding box center [887, 358] width 274 height 32
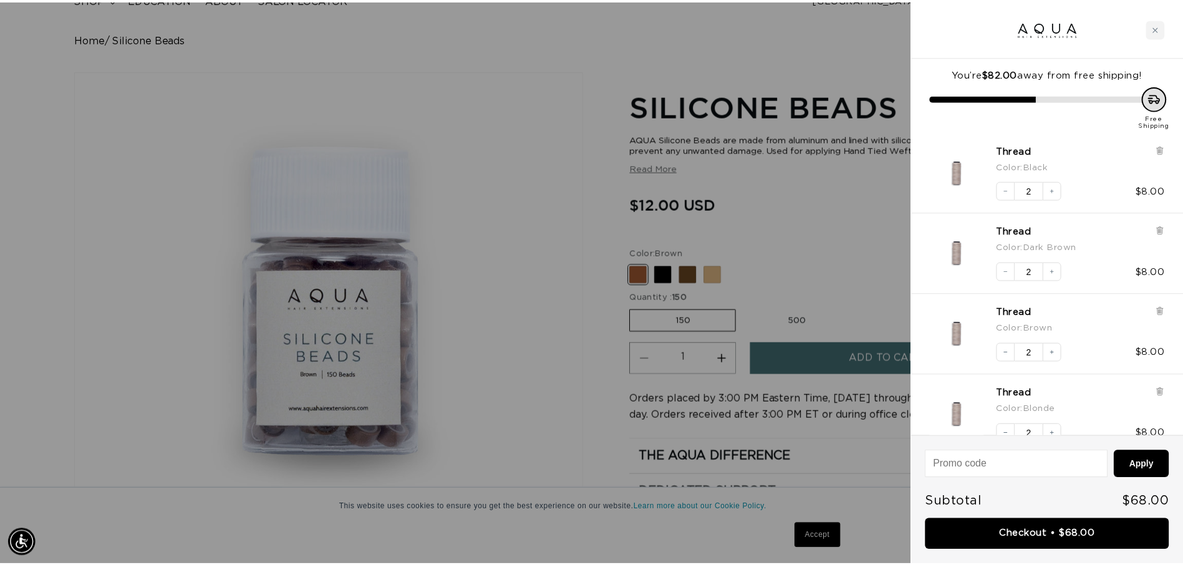
scroll to position [0, 0]
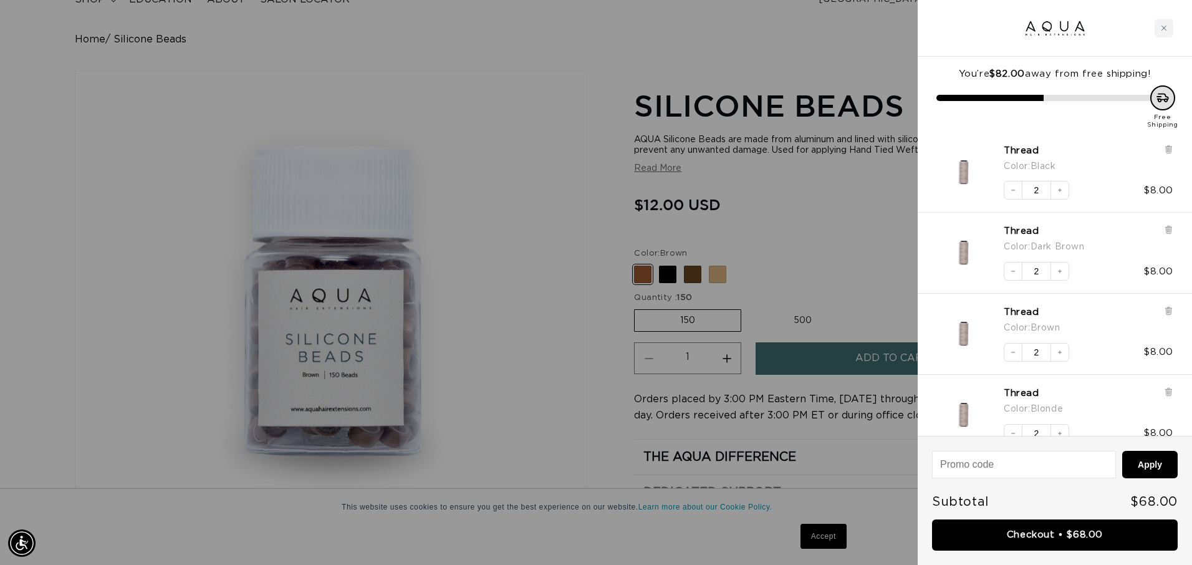
drag, startPoint x: 1099, startPoint y: 395, endPoint x: 1086, endPoint y: 212, distance: 183.1
click at [1086, 212] on div "Thread Color : Black Decrease quantity 2 Increase quantity $8.00 Thread Color :…" at bounding box center [1055, 392] width 274 height 521
click at [870, 287] on div at bounding box center [596, 282] width 1192 height 565
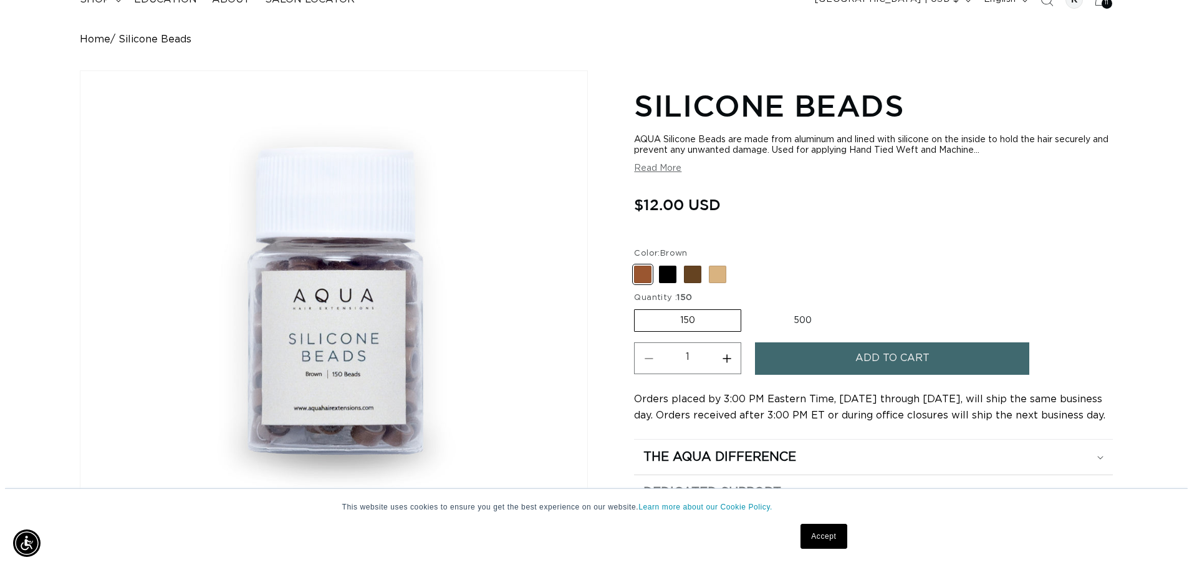
scroll to position [0, 1094]
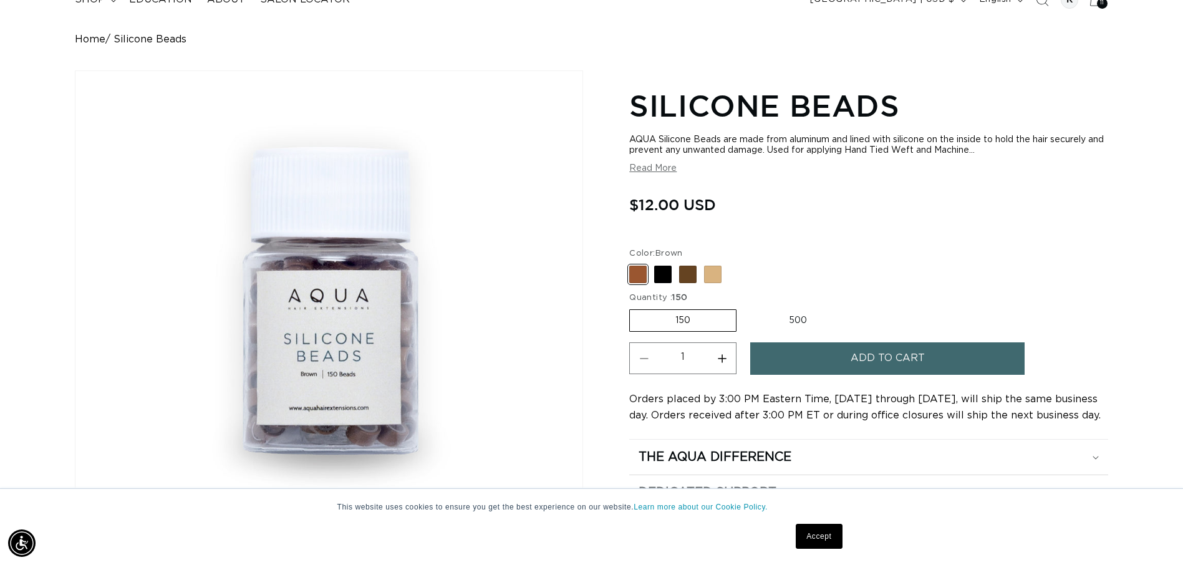
click at [1097, 4] on div "11 11" at bounding box center [1102, 3] width 11 height 11
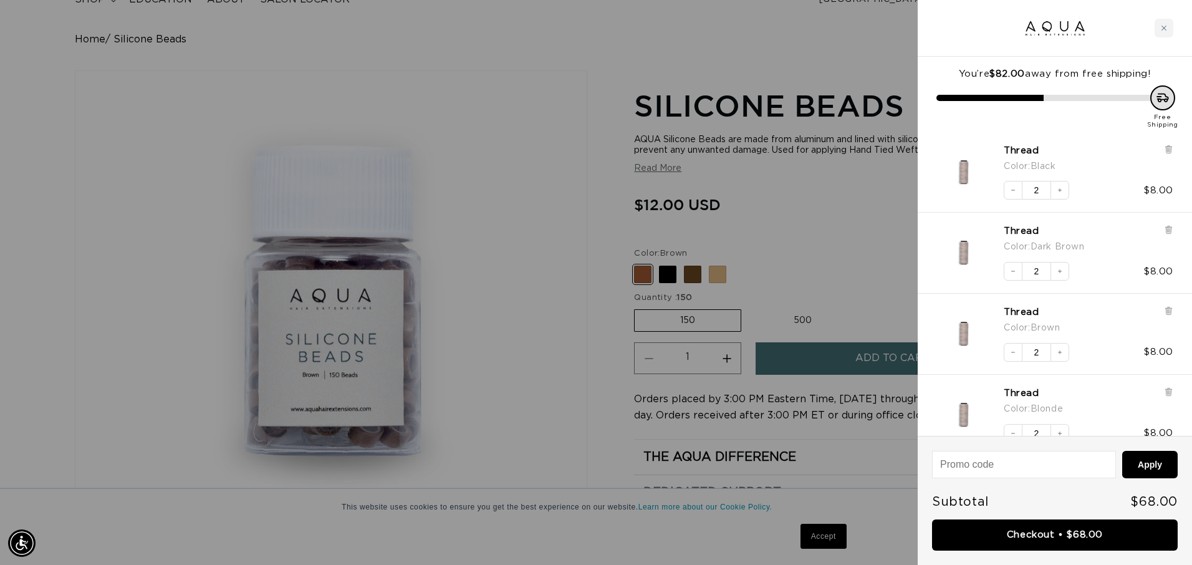
scroll to position [0, 0]
drag, startPoint x: 1192, startPoint y: 46, endPoint x: 1194, endPoint y: 326, distance: 280.6
click at [1182, 326] on html "This website uses cookies to ensure you get the best experience on our website.…" at bounding box center [596, 180] width 1192 height 565
click at [1012, 531] on link "Checkout • $68.00" at bounding box center [1055, 535] width 246 height 32
